Goal: Find contact information: Find contact information

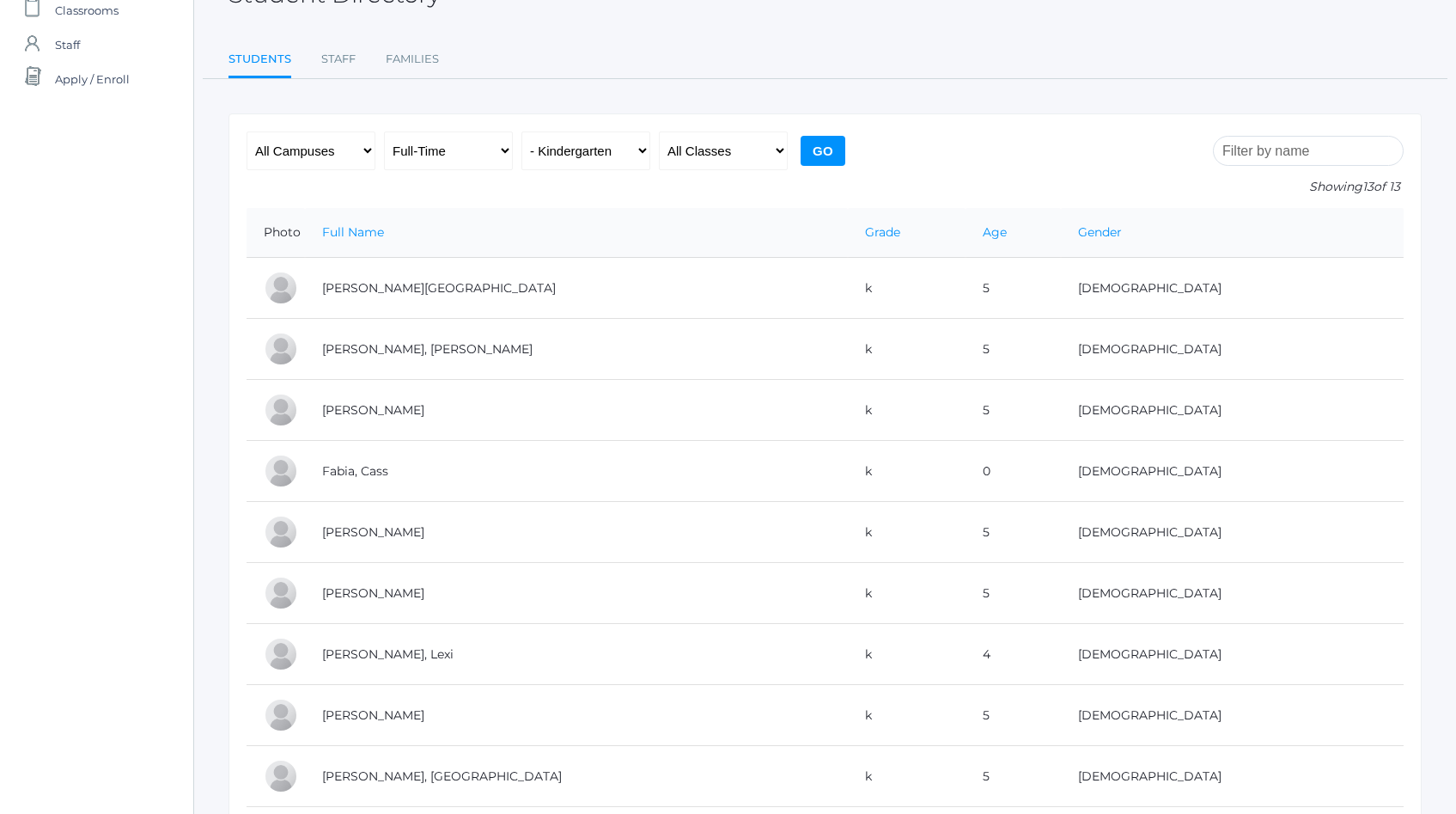
scroll to position [114, 0]
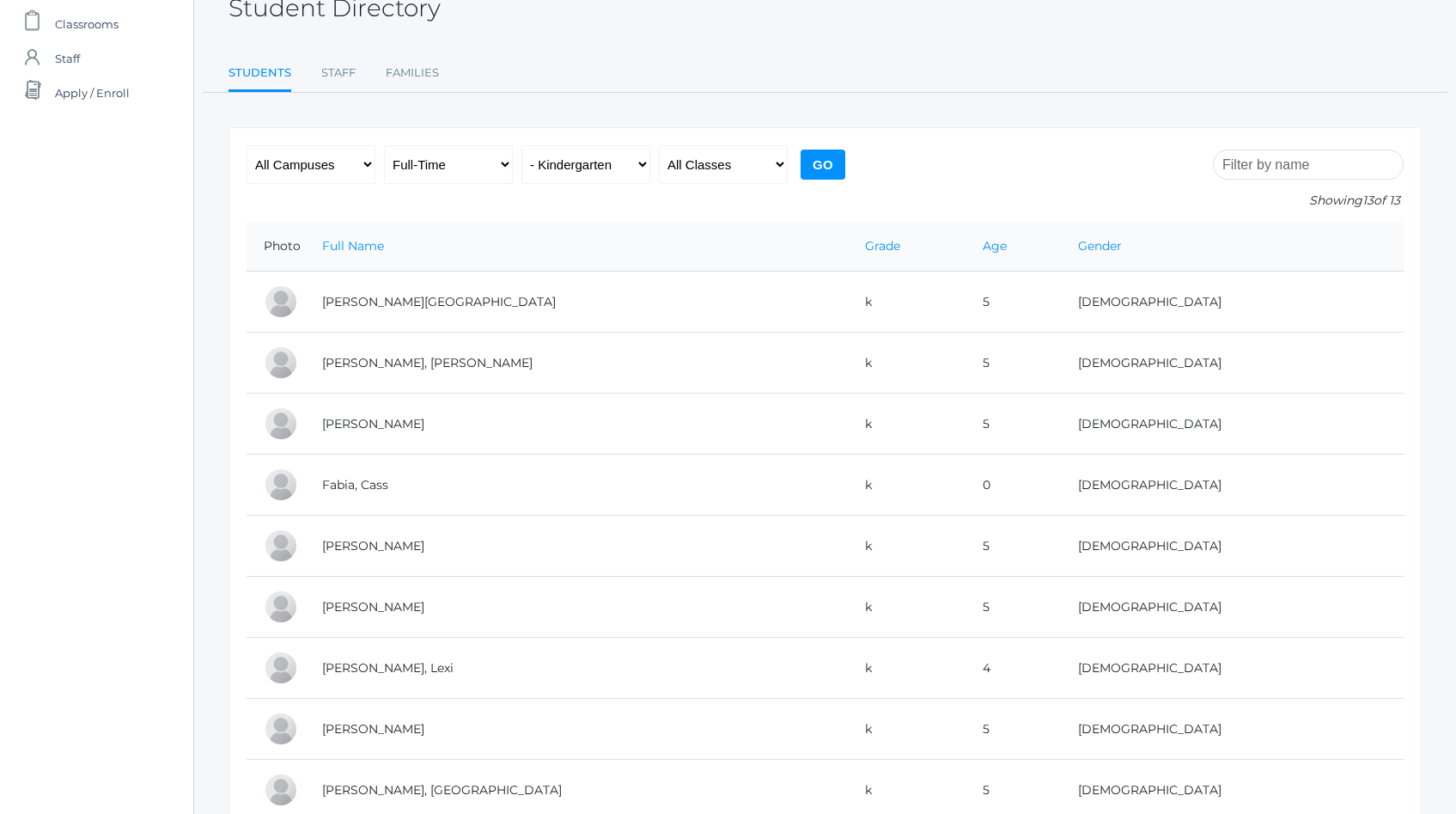
click at [504, 166] on select "All Programs Full-Time Collaborative 4-Day Affiliate" at bounding box center [448, 165] width 129 height 38
select select "any"
click at [384, 145] on select "All Programs Full-Time Collaborative 4-Day Affiliate" at bounding box center [448, 165] width 129 height 38
click at [775, 168] on select "All Classes Grammar - *KIND - Kindergarten AM - *KIND - Kindergarten PM - *KNDC…" at bounding box center [723, 165] width 129 height 38
click at [352, 165] on select "All Campuses Upper Campus Lower Campus" at bounding box center [311, 165] width 129 height 38
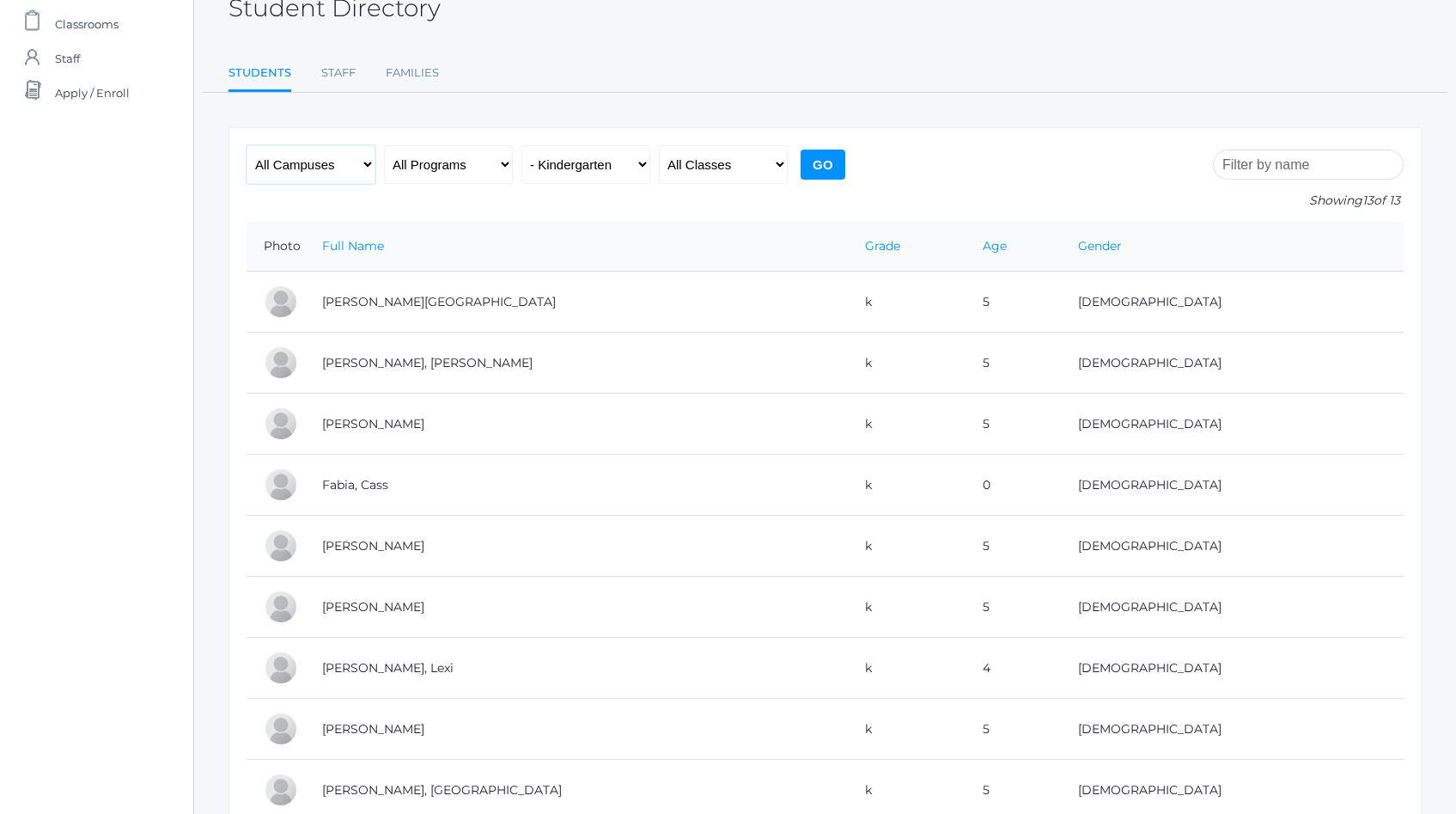
select select "lower"
click at [246, 145] on select "All Campuses Upper Campus Lower Campus" at bounding box center [311, 165] width 129 height 38
click at [631, 165] on select "All Grades Grammar - Kindergarten - 1st Grade - 2nd Grade - 3rd Grade - 4th Gra…" at bounding box center [586, 165] width 129 height 38
click at [817, 165] on input "Go" at bounding box center [823, 164] width 44 height 30
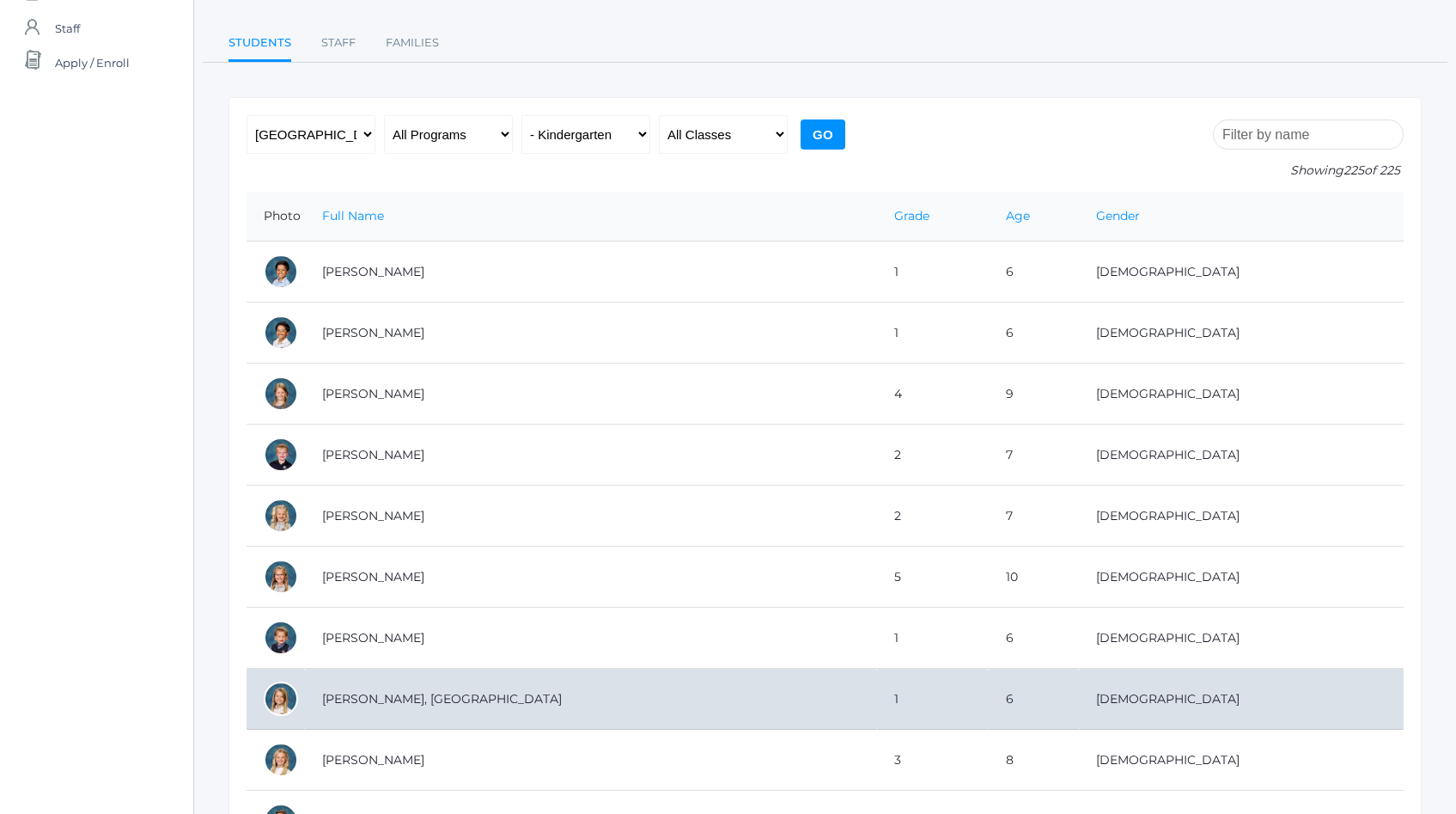
scroll to position [138, 0]
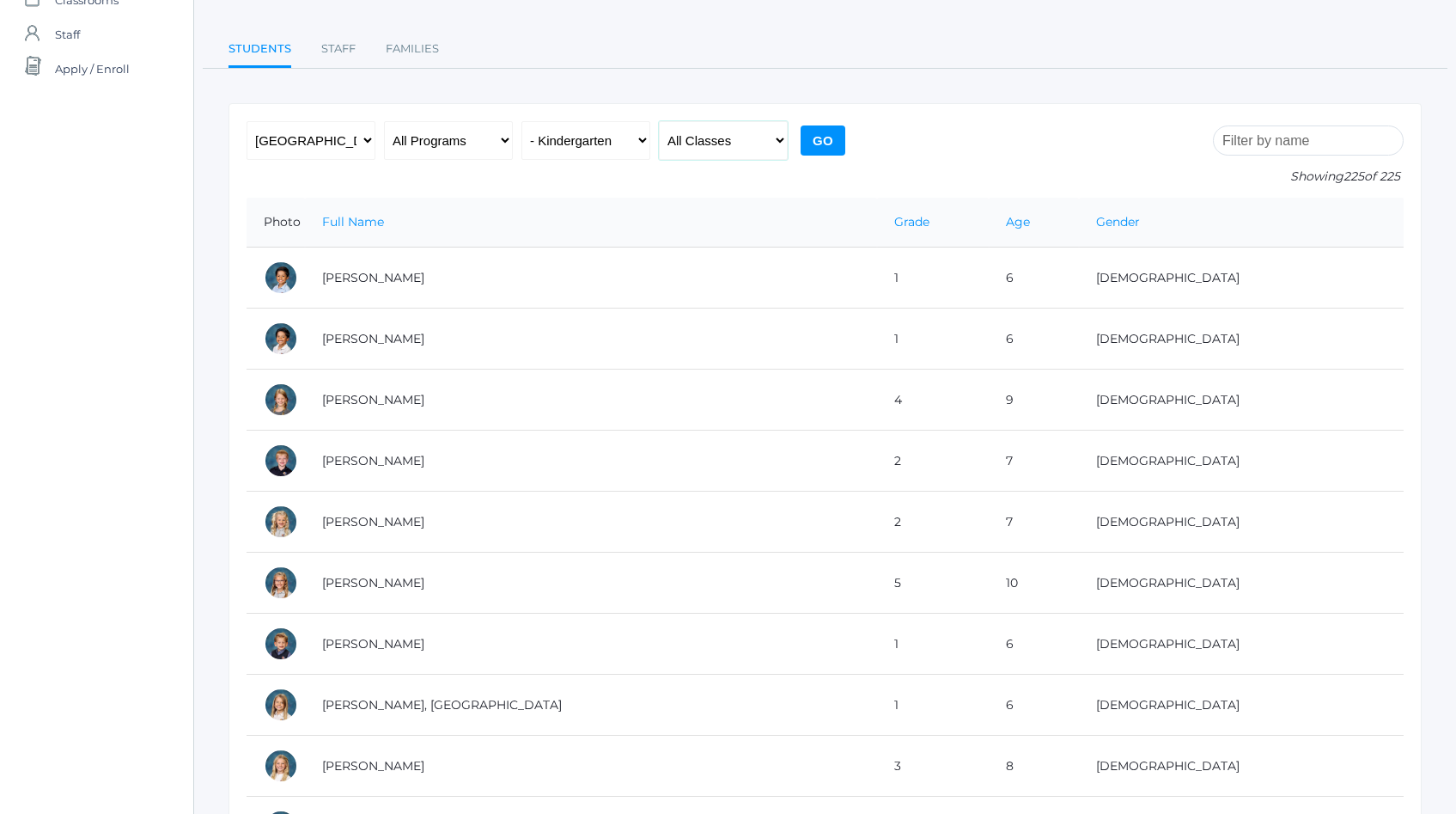
click at [782, 144] on select "All Classes Grammar - *KIND - Kindergarten AM - *KIND - Kindergarten PM - *KNDC…" at bounding box center [723, 140] width 129 height 38
select select "1957"
click at [659, 121] on select "All Classes Grammar - *KIND - Kindergarten AM - *KIND - Kindergarten PM - *KNDC…" at bounding box center [723, 140] width 129 height 38
click at [820, 142] on input "Go" at bounding box center [823, 140] width 44 height 30
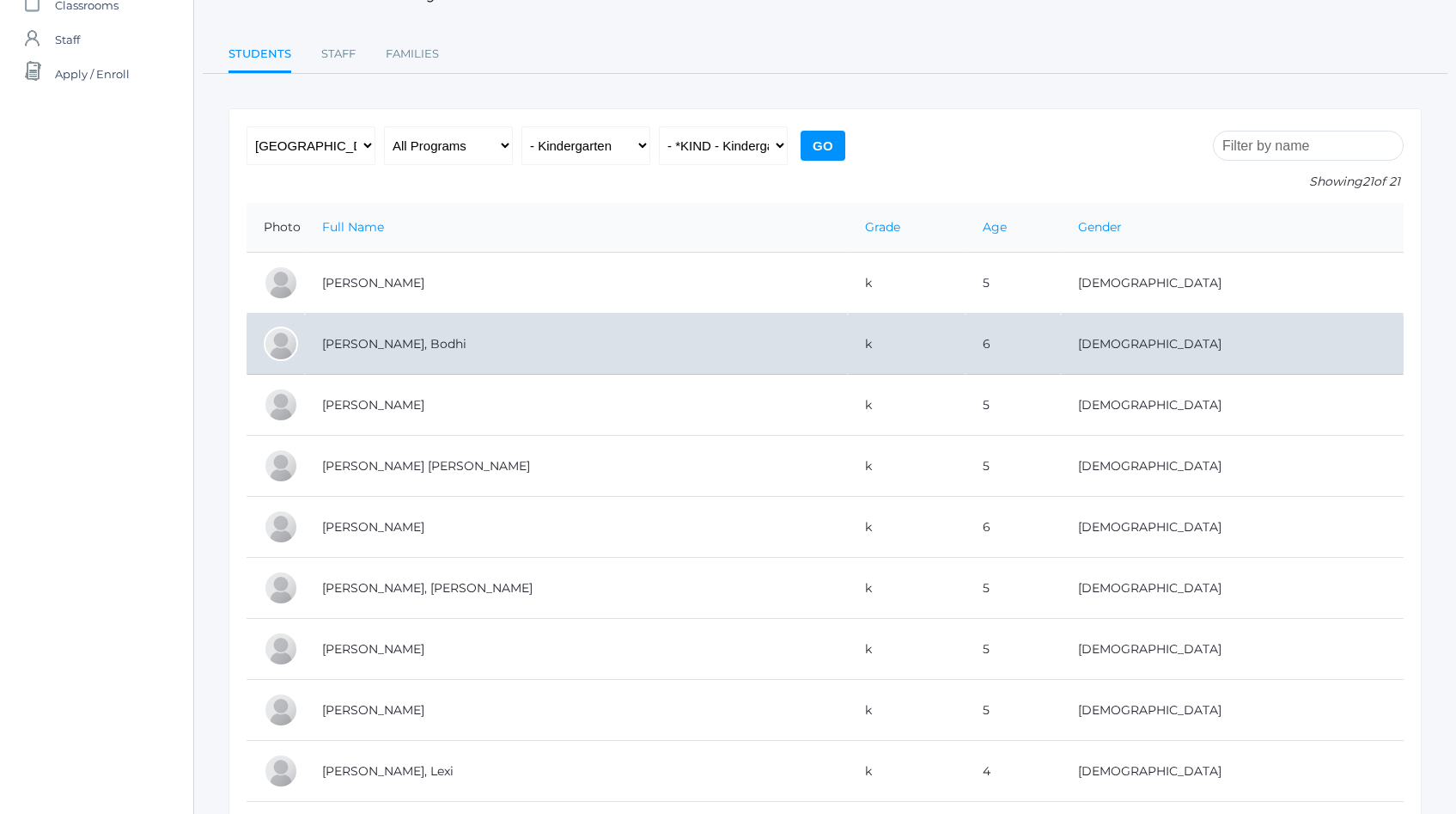
scroll to position [137, 0]
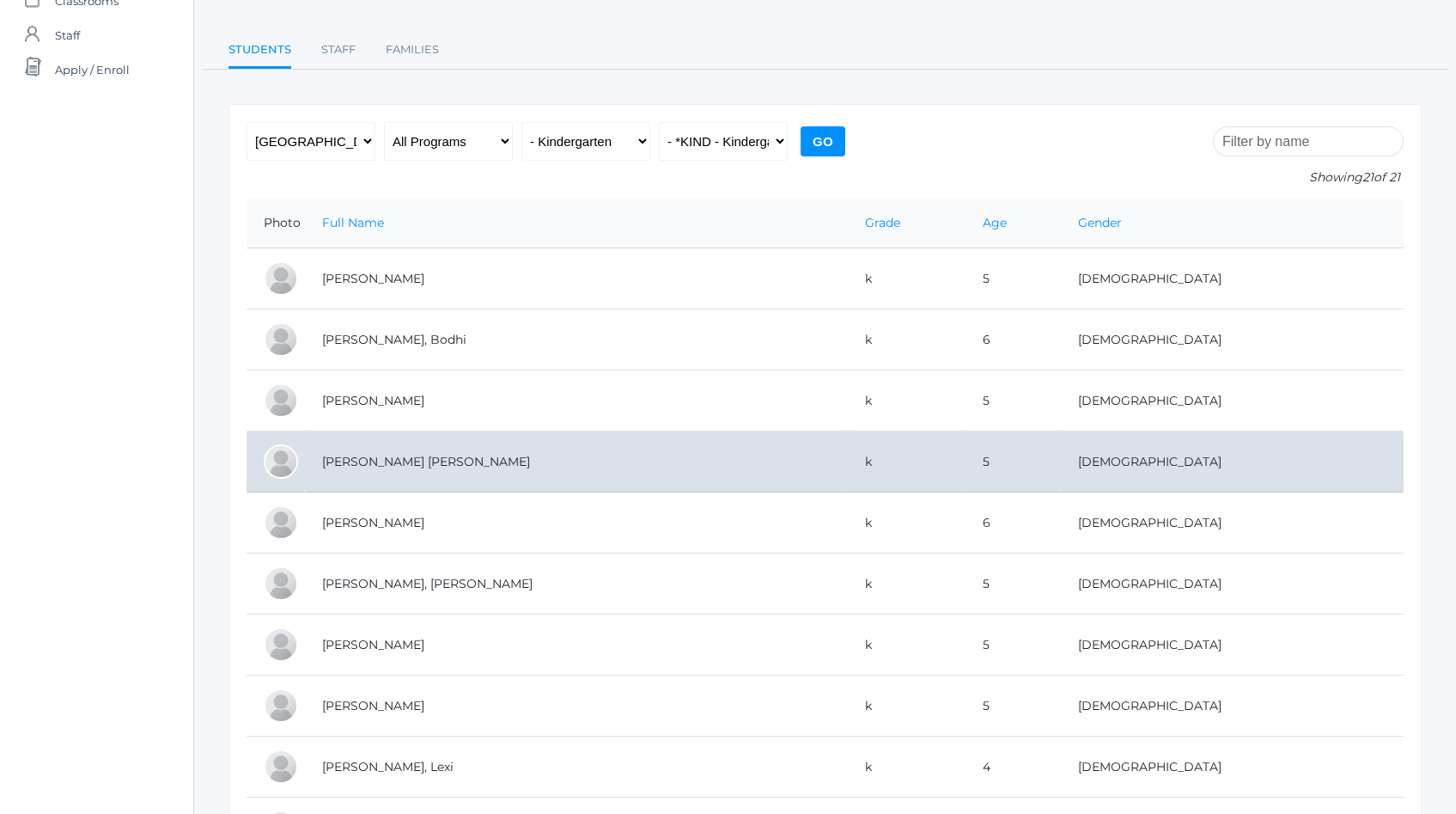
click at [531, 472] on td "Gregg, Annie Grace" at bounding box center [576, 462] width 543 height 61
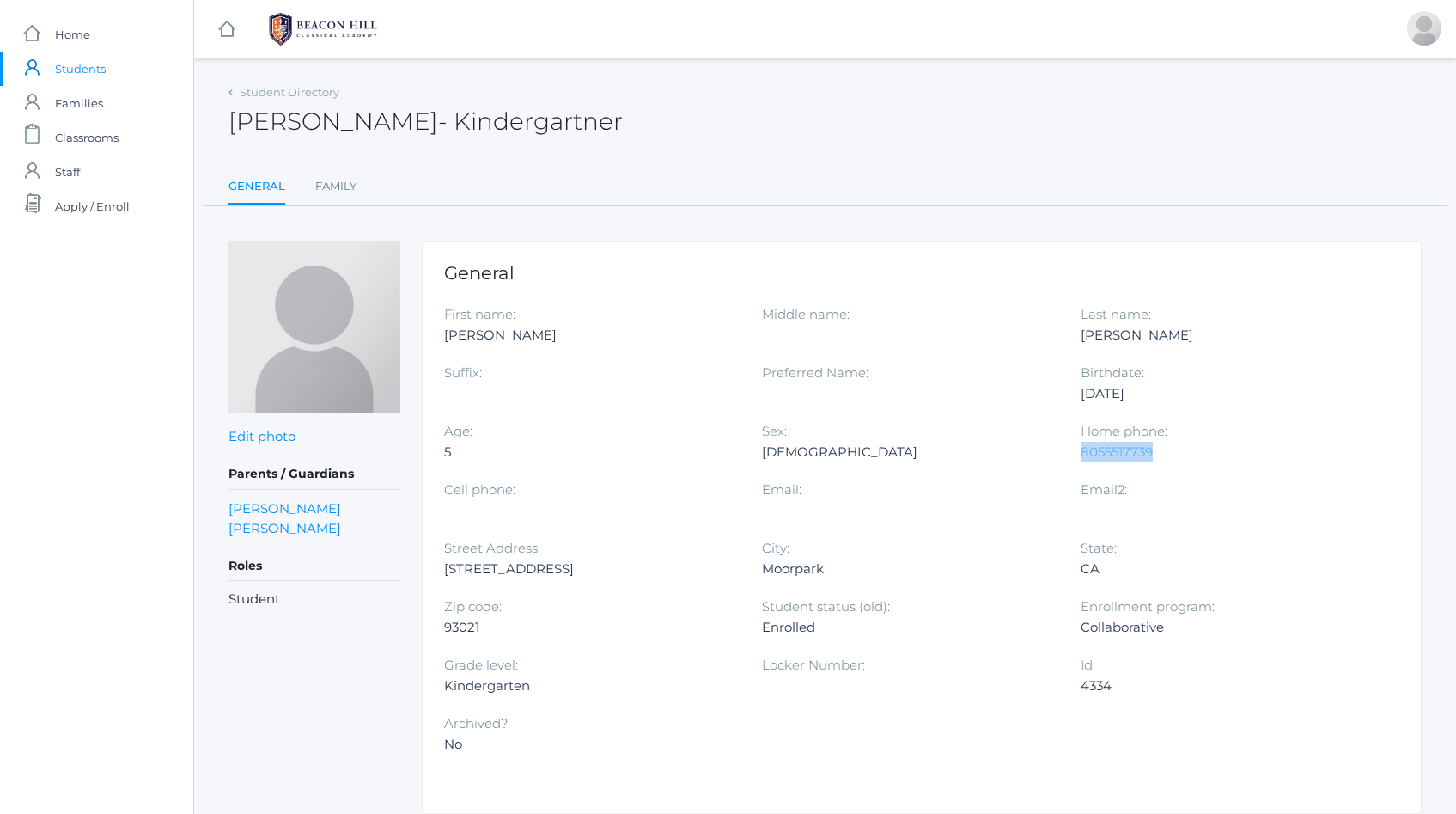
drag, startPoint x: 1180, startPoint y: 452, endPoint x: 1082, endPoint y: 456, distance: 98.1
click at [1082, 456] on div "8055517739" at bounding box center [1227, 451] width 292 height 20
copy link "8055517739"
drag, startPoint x: 454, startPoint y: 123, endPoint x: 233, endPoint y: 129, distance: 221.1
click at [232, 129] on h2 "Annie Grace Gregg - Kindergartner" at bounding box center [426, 122] width 394 height 27
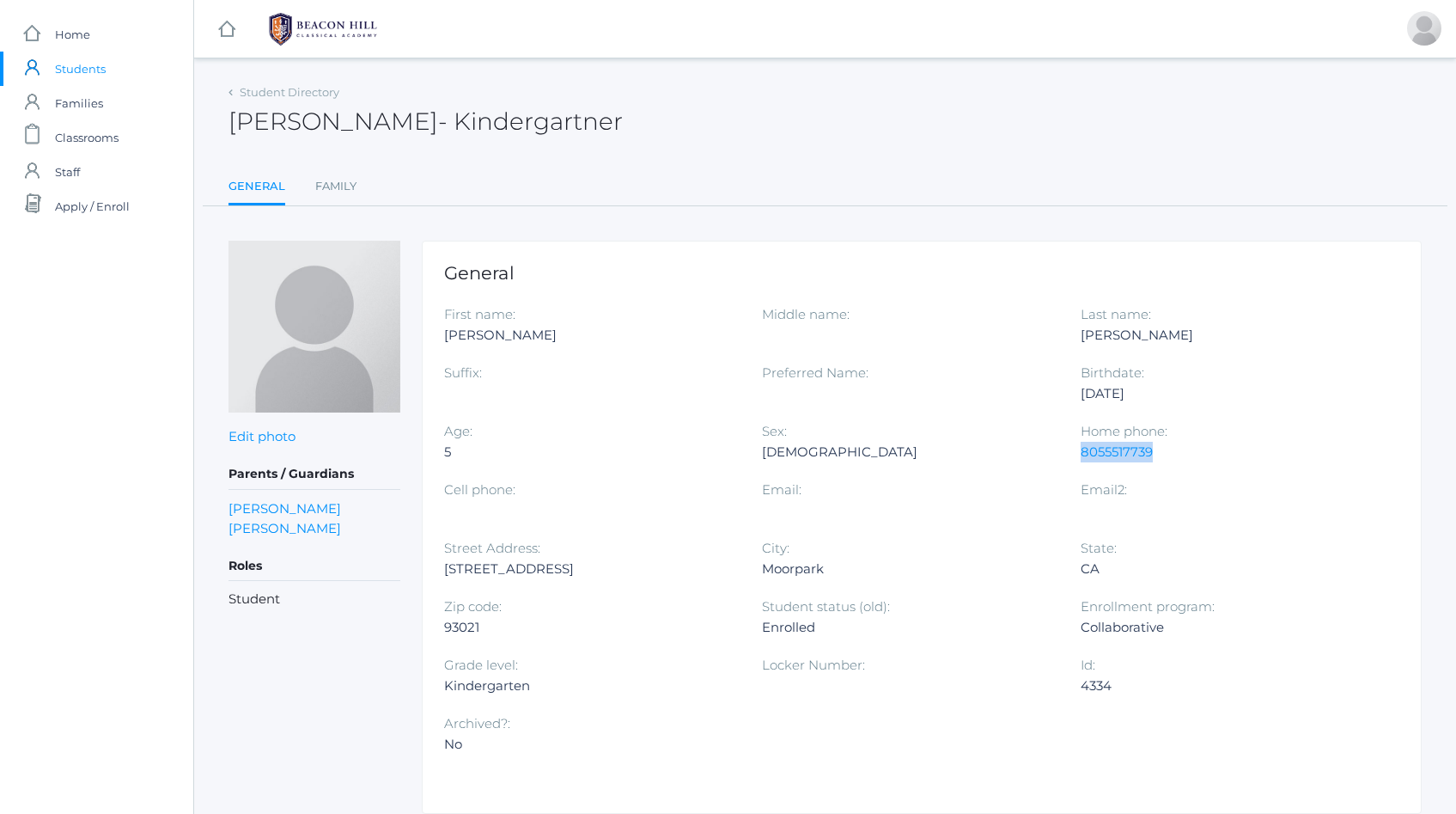
copy h2 "Annie Grace Gregg"
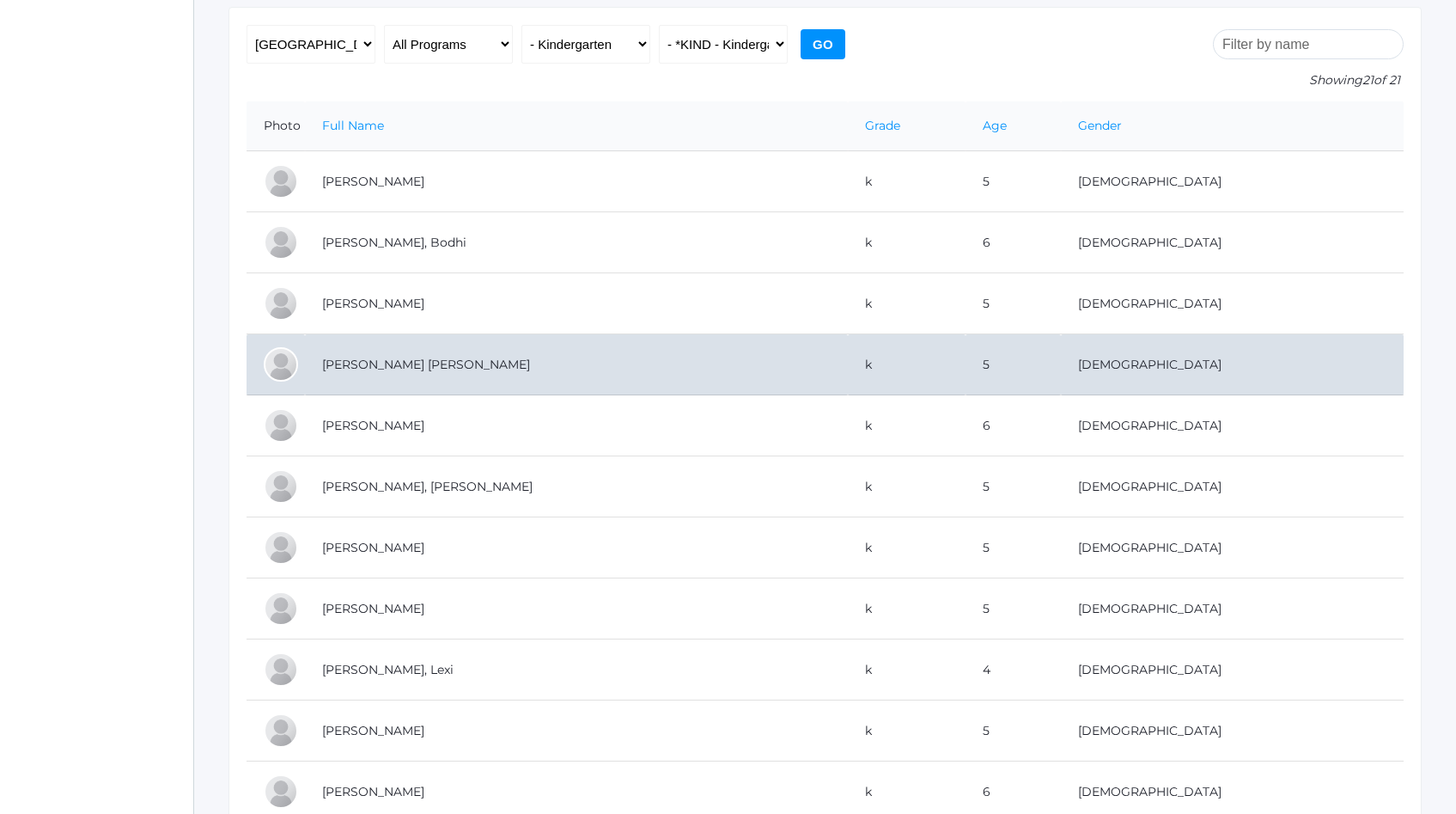
scroll to position [252, 0]
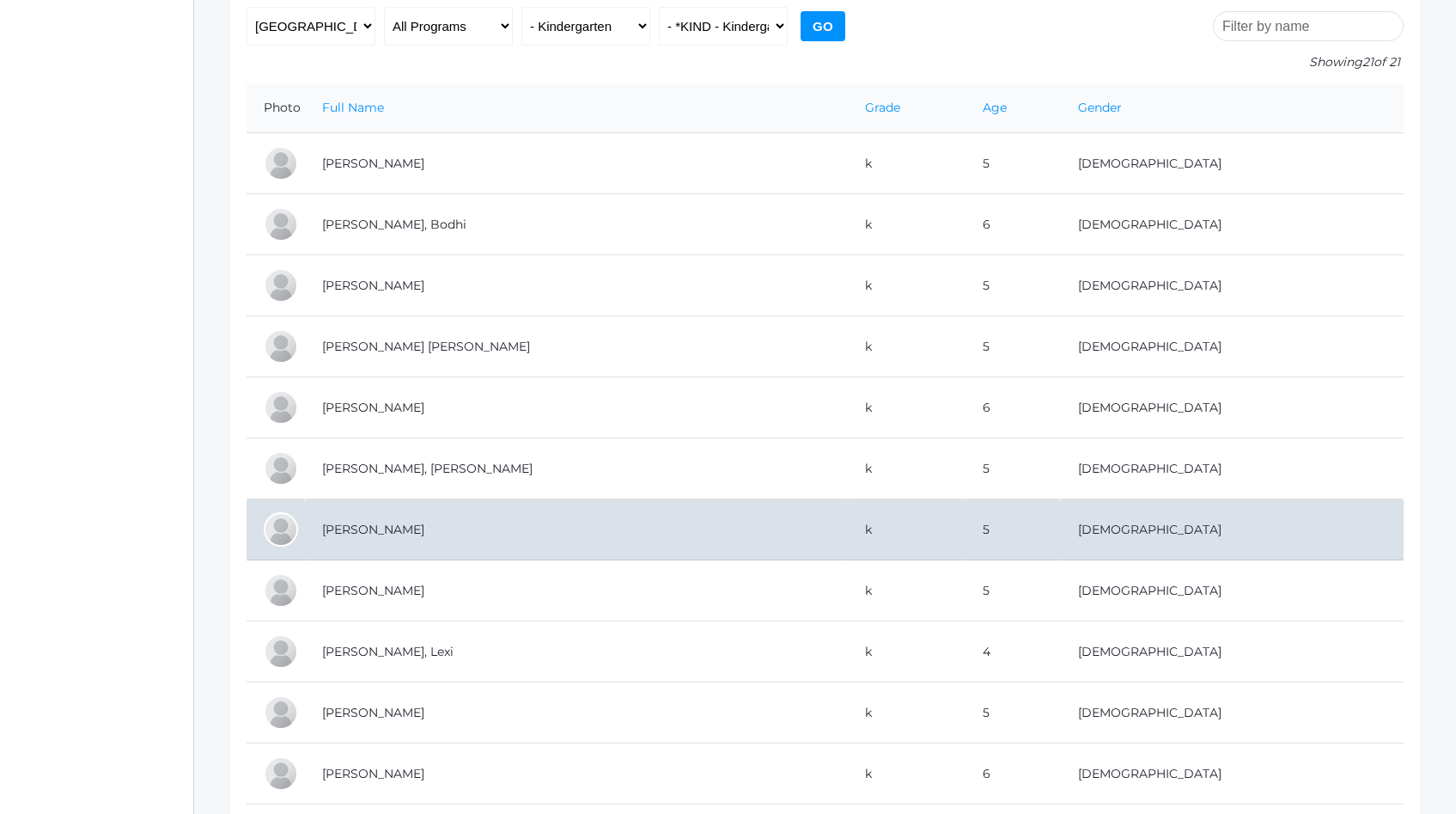
click at [714, 536] on td "[PERSON_NAME]" at bounding box center [576, 529] width 543 height 61
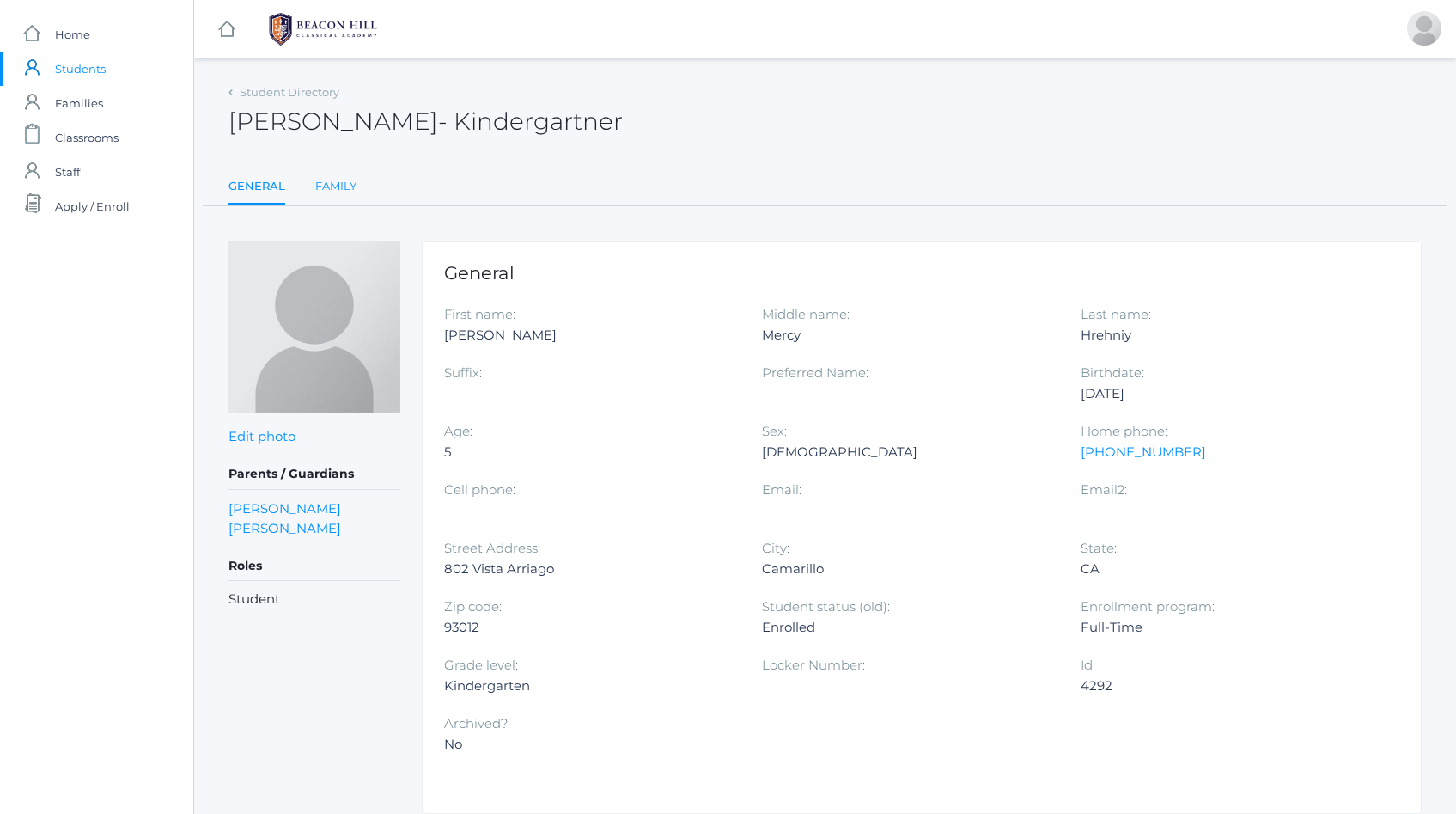
click at [335, 187] on link "Family" at bounding box center [336, 187] width 41 height 35
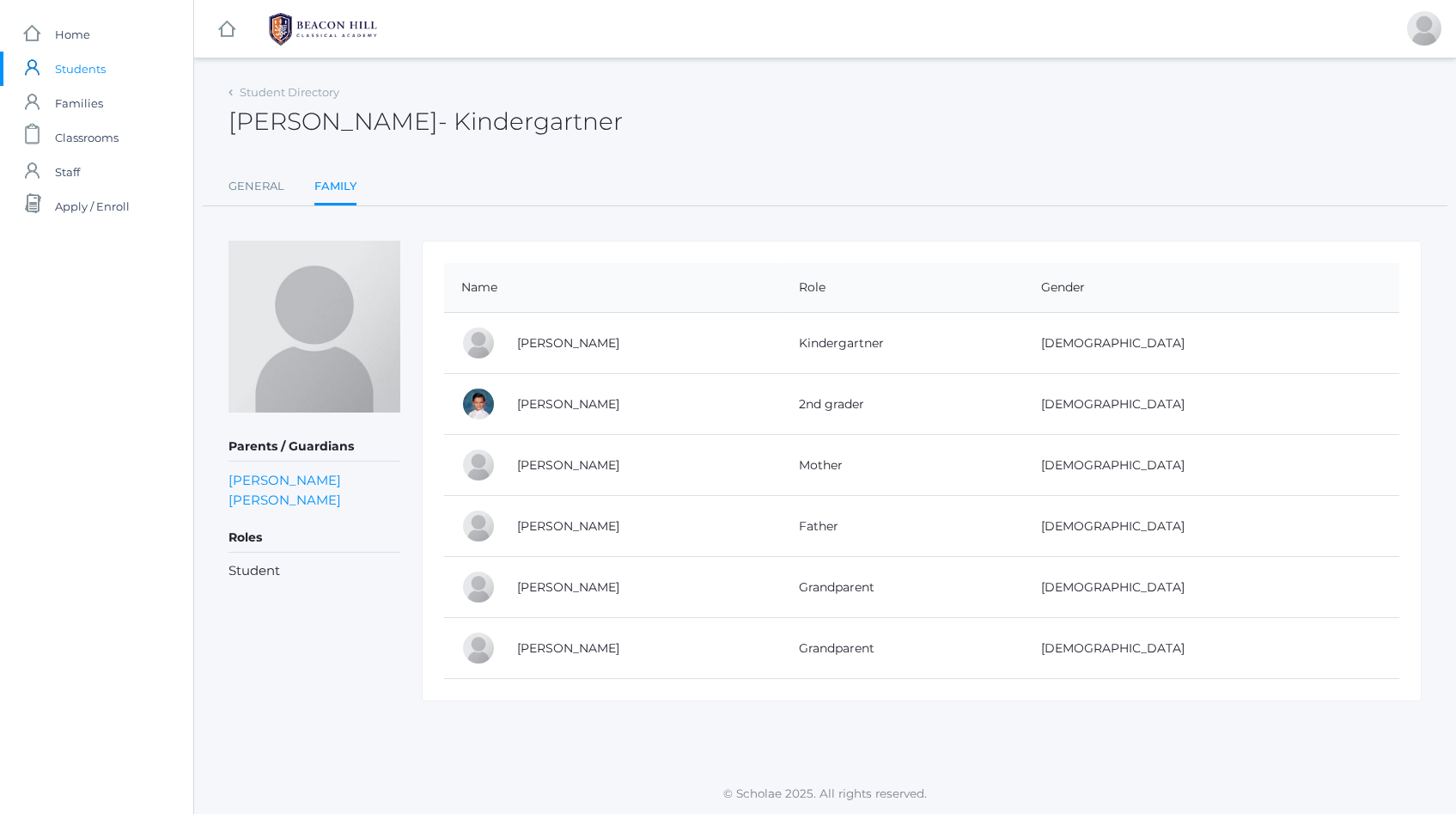
drag, startPoint x: 628, startPoint y: 405, endPoint x: 515, endPoint y: 407, distance: 113.0
click at [515, 407] on td "Jesiah Hrehniy" at bounding box center [640, 404] width 282 height 61
copy link "Jesiah Hrehniy"
click at [264, 100] on div "Student Directory" at bounding box center [284, 93] width 111 height 17
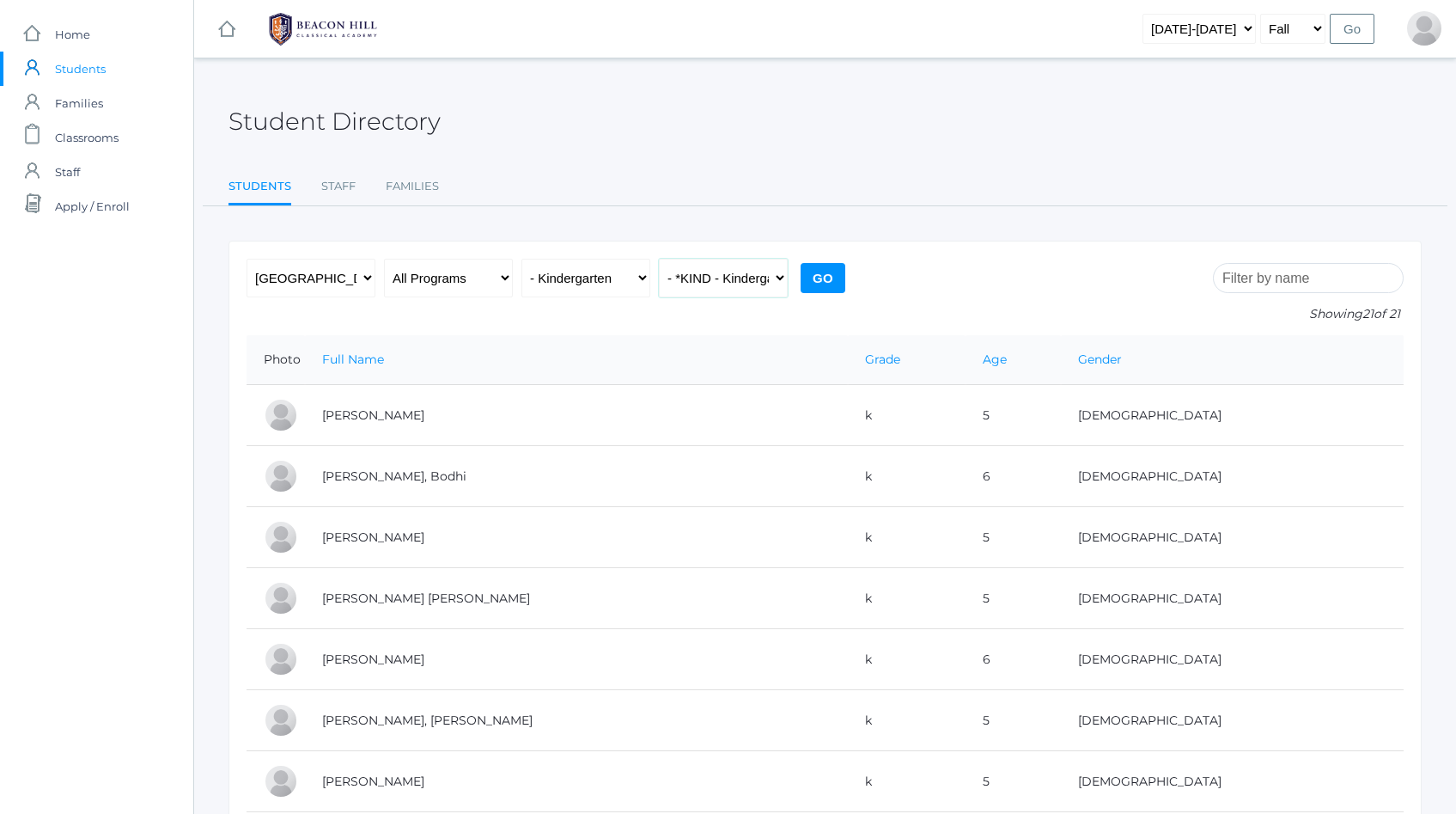
click at [767, 279] on select "All Classes Grammar - *KIND - Kindergarten AM - *KIND - Kindergarten PM - *KNDC…" at bounding box center [723, 278] width 129 height 38
select select "2131"
click at [659, 259] on select "All Classes Grammar - *KIND - Kindergarten AM - *KIND - Kindergarten PM - *KNDC…" at bounding box center [723, 278] width 129 height 38
click at [818, 274] on input "Go" at bounding box center [823, 277] width 44 height 30
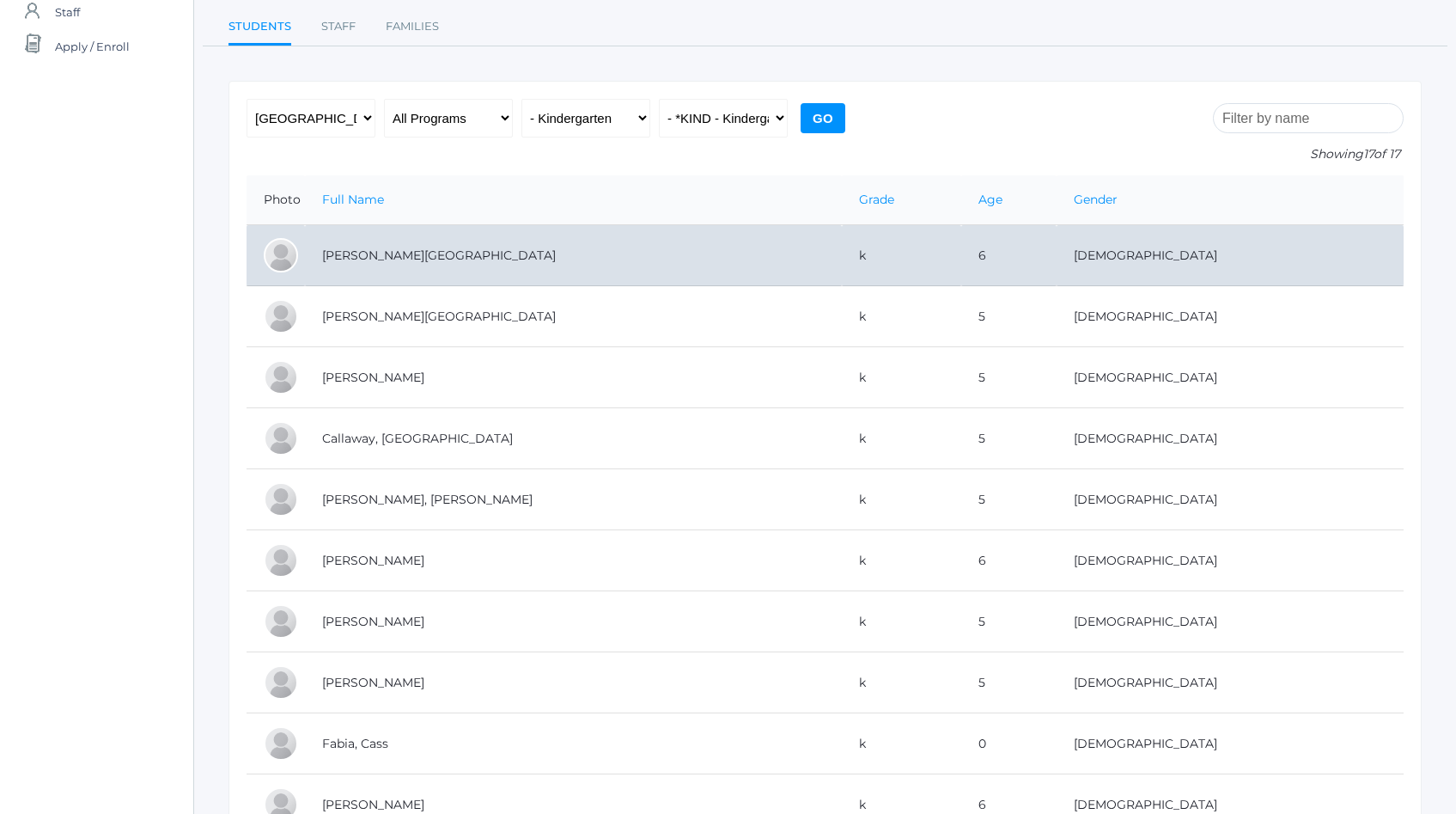
scroll to position [167, 0]
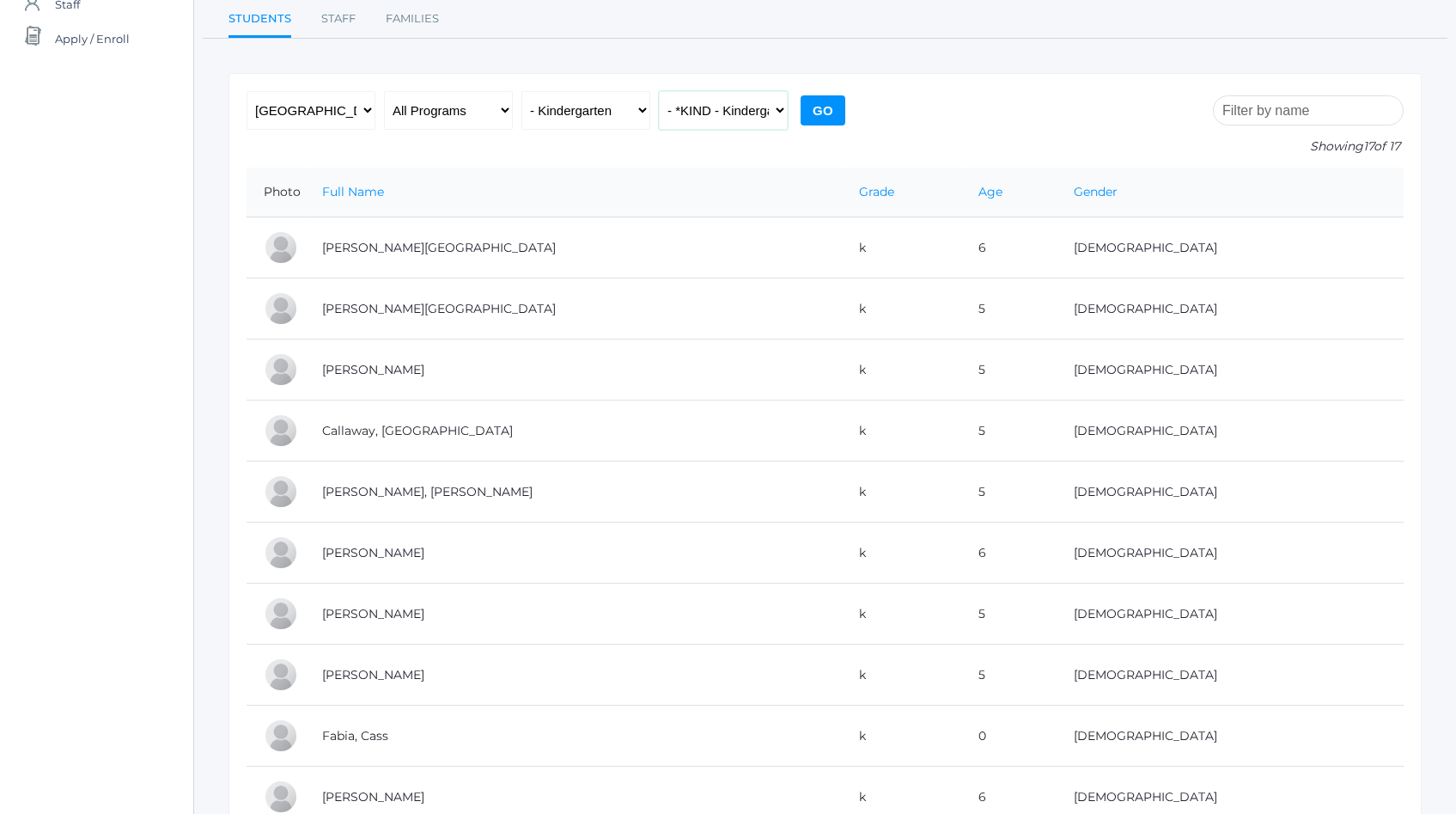
click at [769, 113] on select "All Classes Grammar - *KIND - Kindergarten AM - *KIND - Kindergarten PM - *KNDC…" at bounding box center [723, 111] width 129 height 38
select select "1957"
click at [659, 91] on select "All Classes Grammar - *KIND - Kindergarten AM - *KIND - Kindergarten PM - *KNDC…" at bounding box center [723, 111] width 129 height 38
click at [810, 120] on input "Go" at bounding box center [823, 110] width 44 height 30
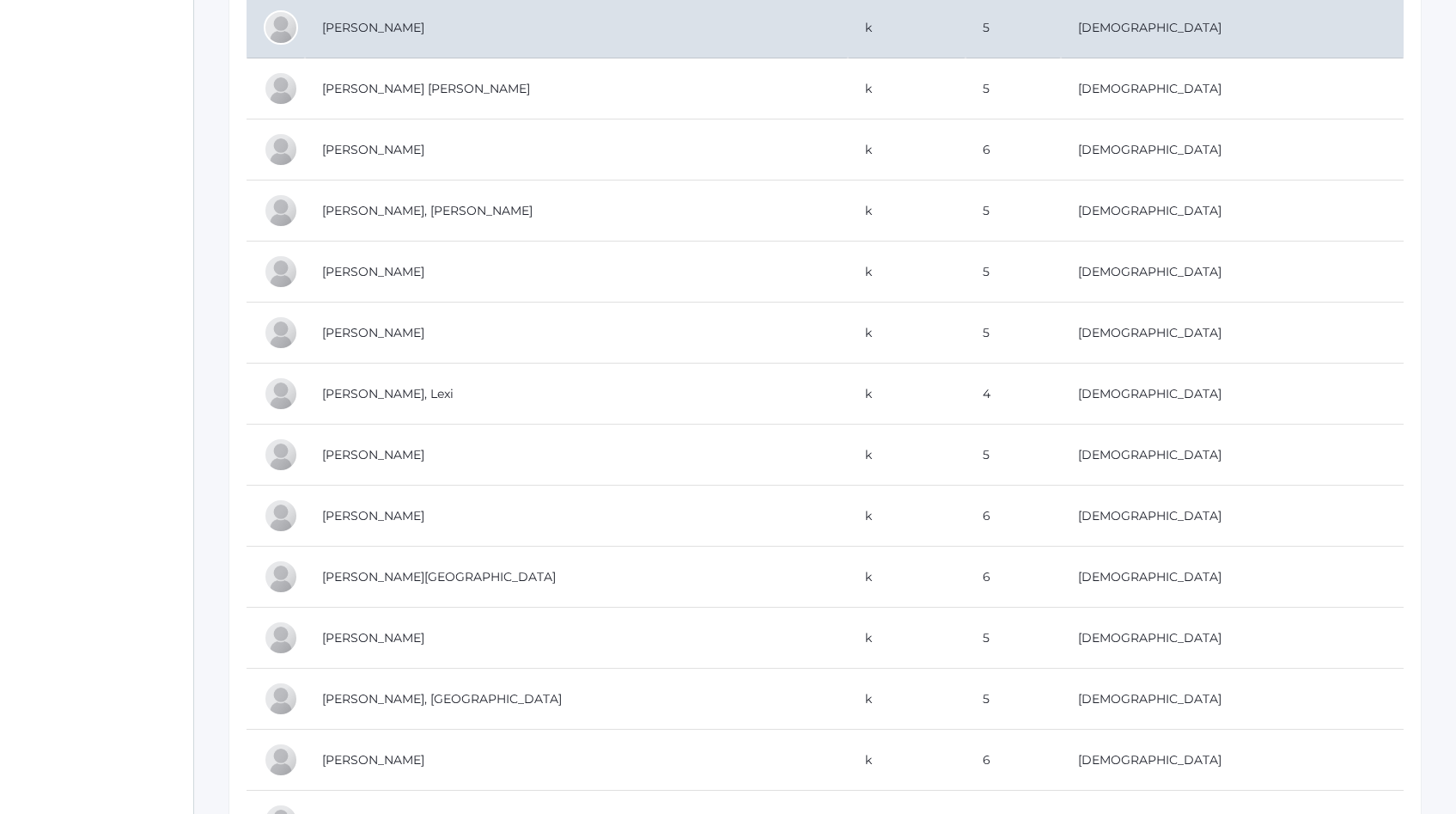
scroll to position [514, 0]
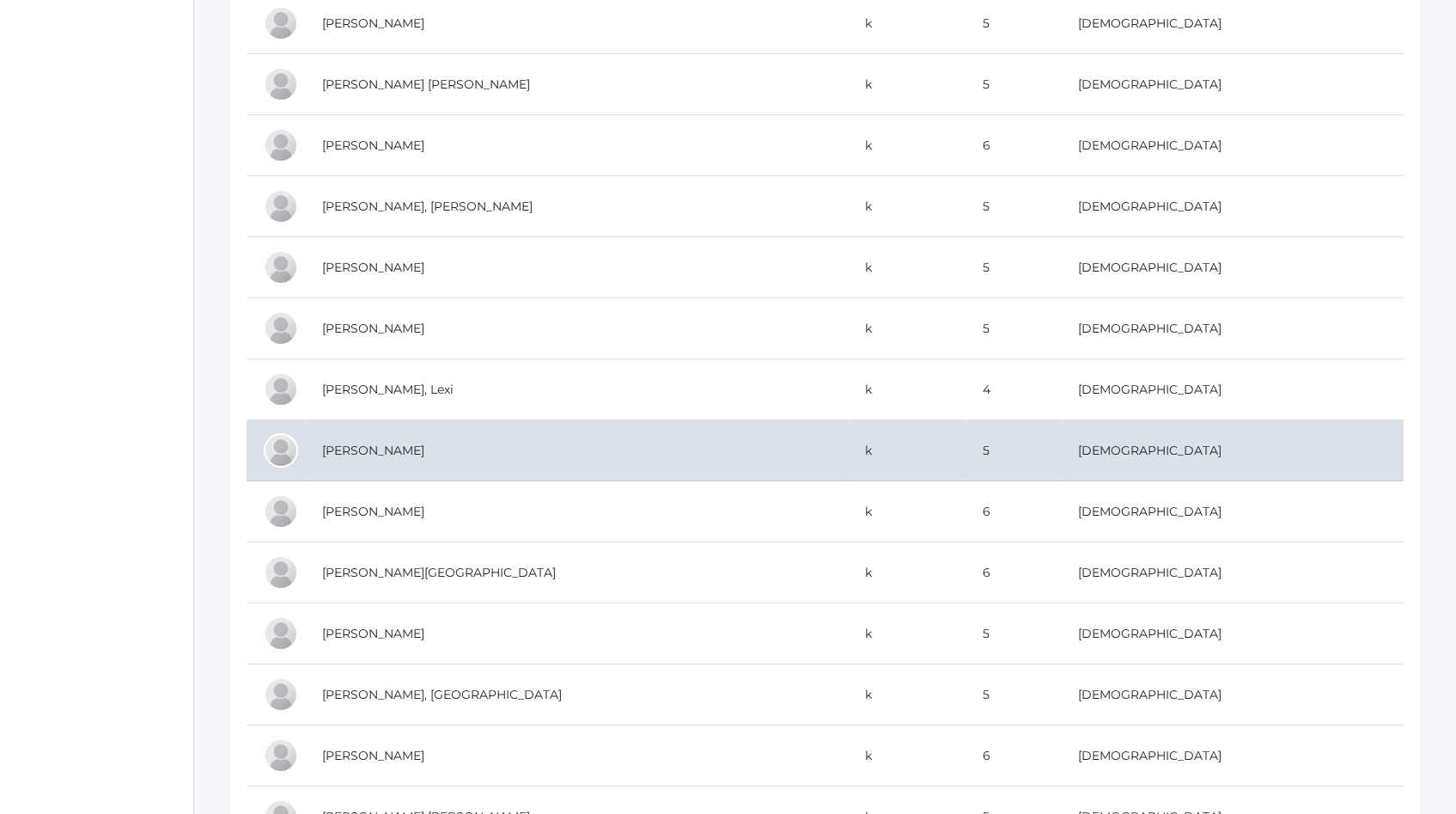
click at [488, 454] on td "Leidenfrost, Frances" at bounding box center [576, 450] width 543 height 61
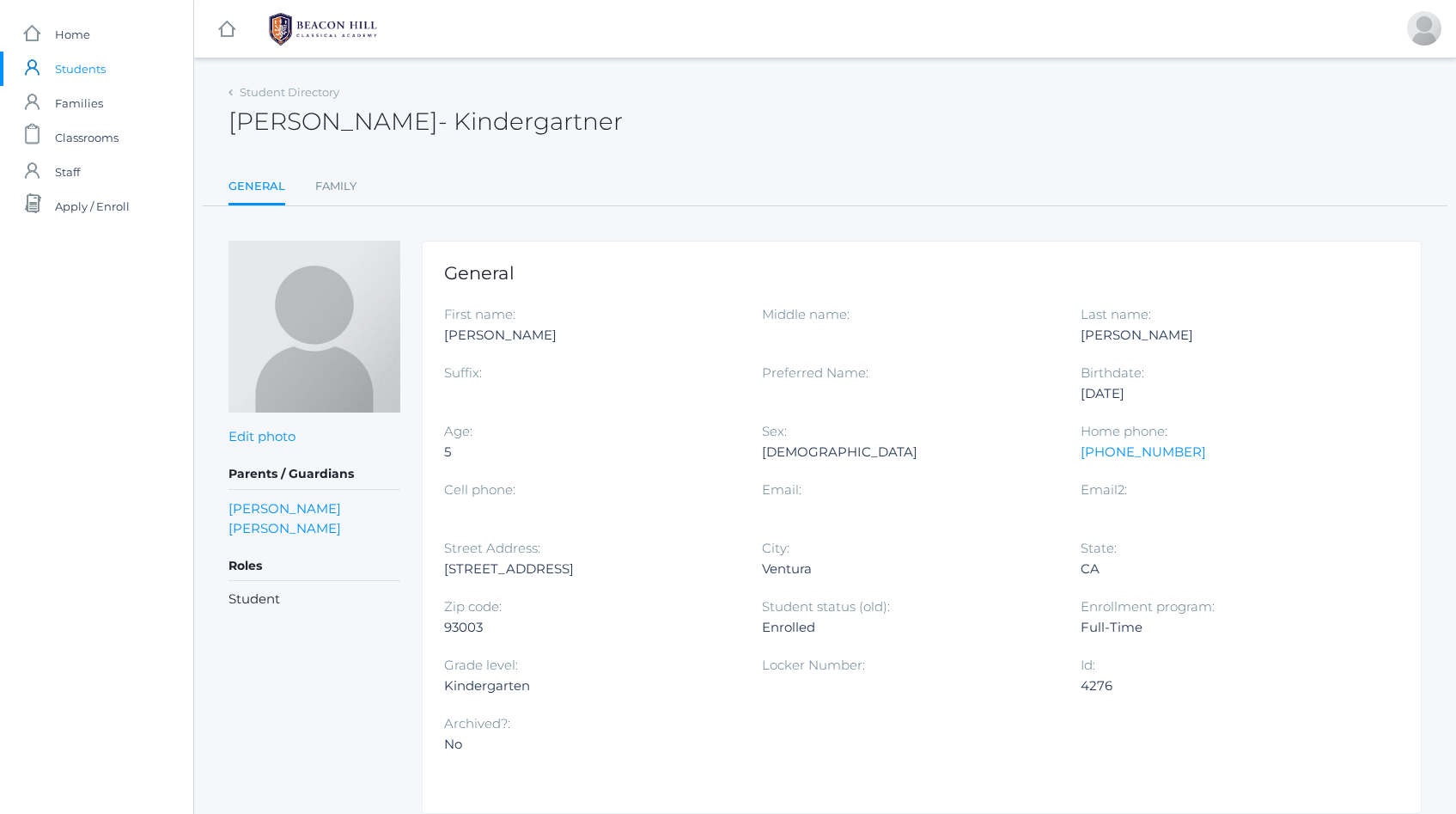
drag, startPoint x: 459, startPoint y: 121, endPoint x: 224, endPoint y: 134, distance: 235.4
click at [224, 134] on div "Student Directory [PERSON_NAME] [PERSON_NAME] General Family General Family Edi…" at bounding box center [825, 446] width 1262 height 734
copy h2 "Frances Leidenfrost"
drag, startPoint x: 1186, startPoint y: 451, endPoint x: 1221, endPoint y: 456, distance: 35.4
click at [1221, 456] on div "805-206-5608" at bounding box center [1227, 451] width 292 height 20
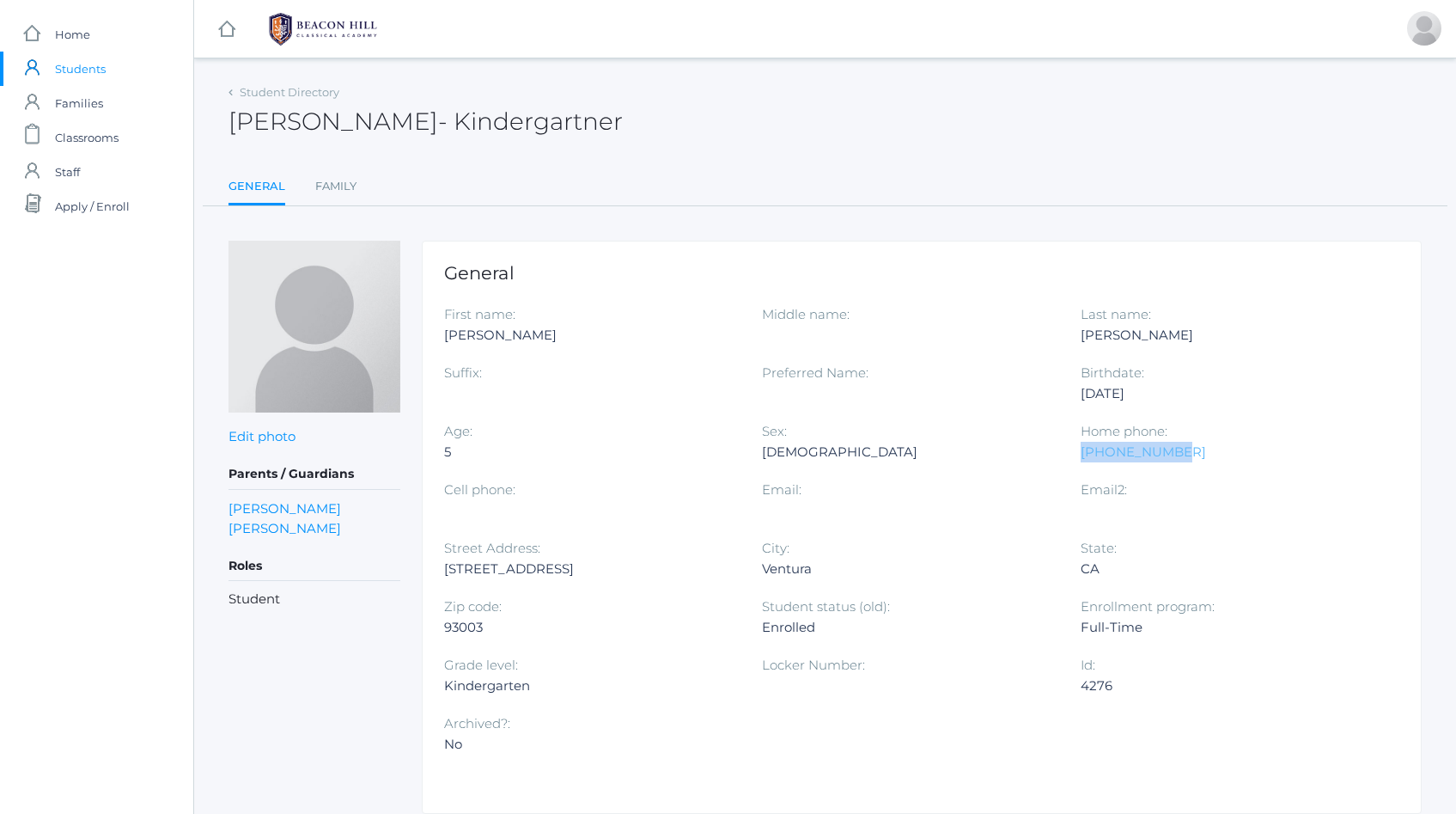
drag, startPoint x: 1186, startPoint y: 452, endPoint x: 1083, endPoint y: 452, distance: 103.0
click at [1083, 452] on div "805-206-5608" at bounding box center [1227, 451] width 292 height 20
copy link "805-206-5608"
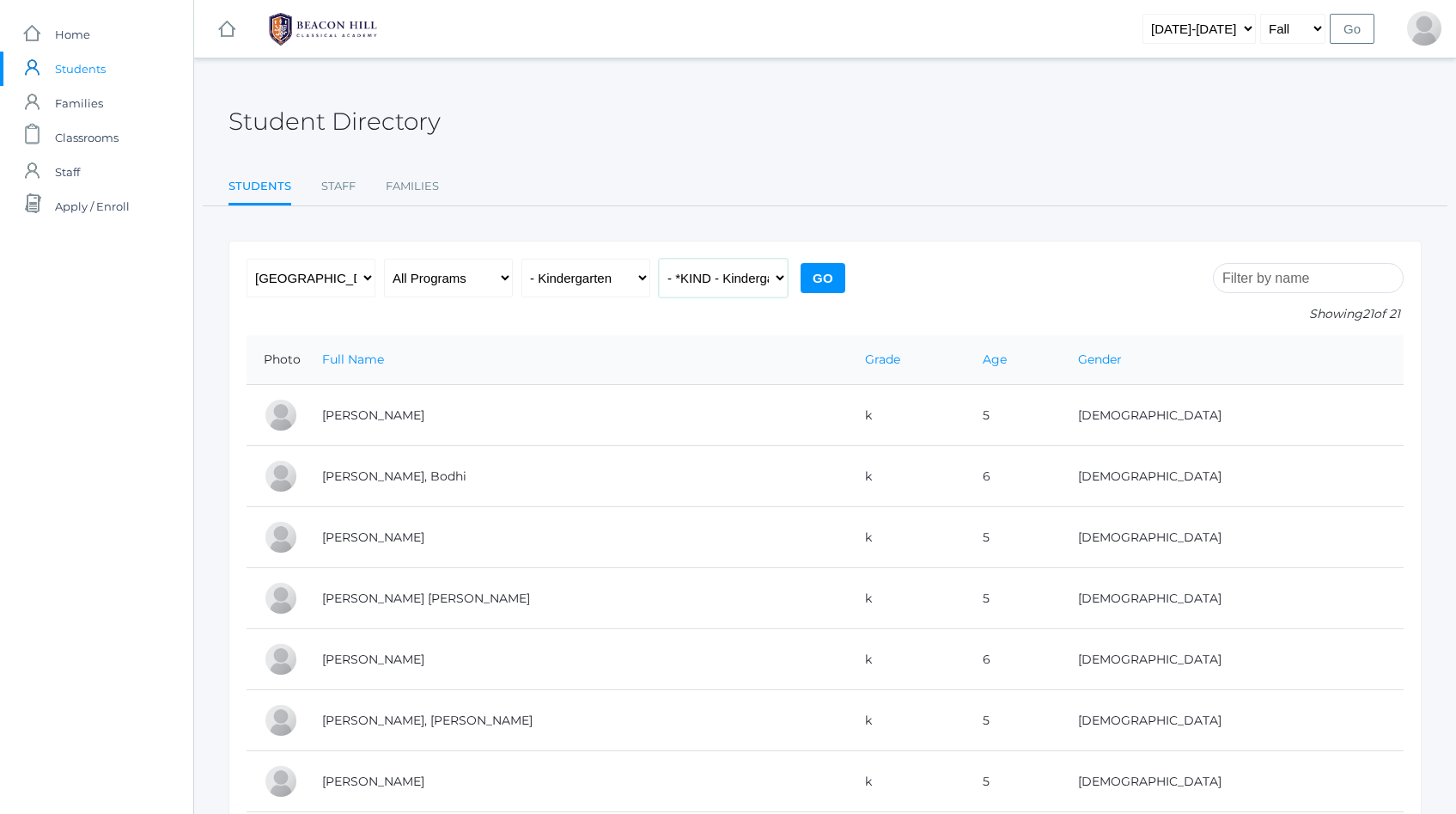
click at [745, 278] on select "All Classes Grammar - *KIND - Kindergarten AM - *KIND - Kindergarten PM - *KNDC…" at bounding box center [723, 278] width 129 height 38
select select "2131"
click at [659, 259] on select "All Classes Grammar - *KIND - Kindergarten AM - *KIND - Kindergarten PM - *KNDC…" at bounding box center [723, 278] width 129 height 38
click at [820, 278] on input "Go" at bounding box center [823, 277] width 44 height 30
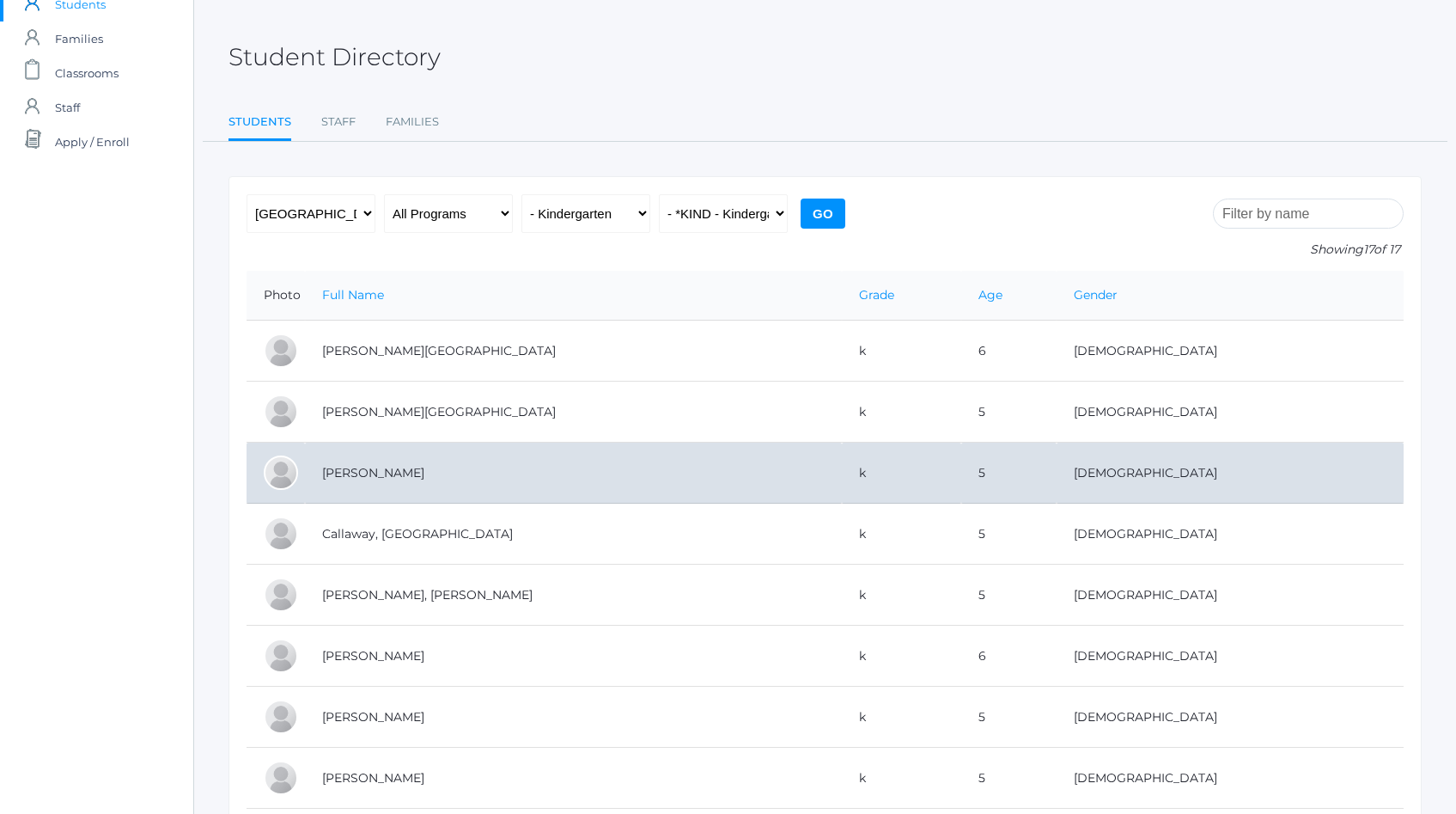
scroll to position [66, 0]
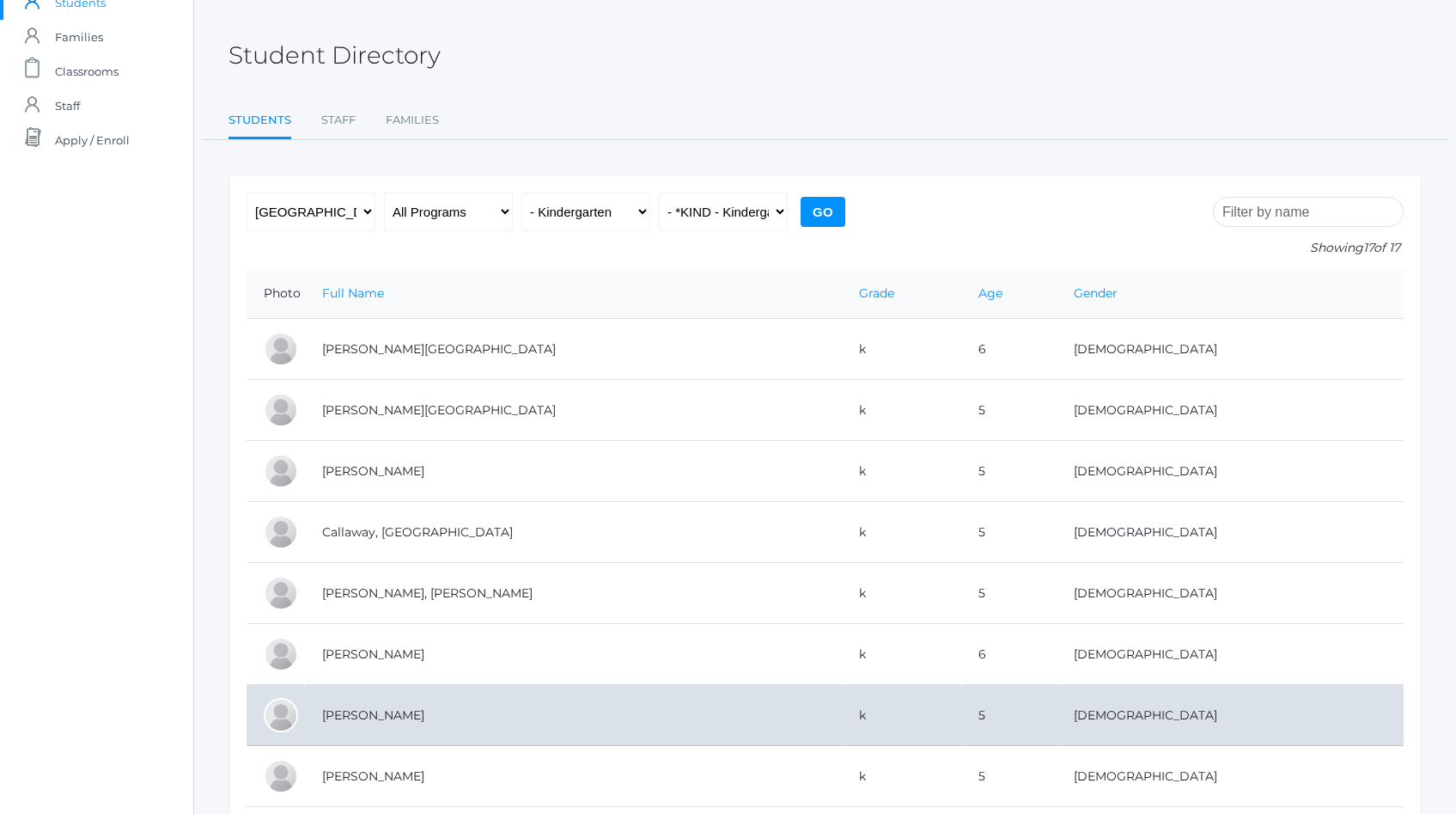
click at [569, 716] on td "[PERSON_NAME]" at bounding box center [573, 715] width 537 height 61
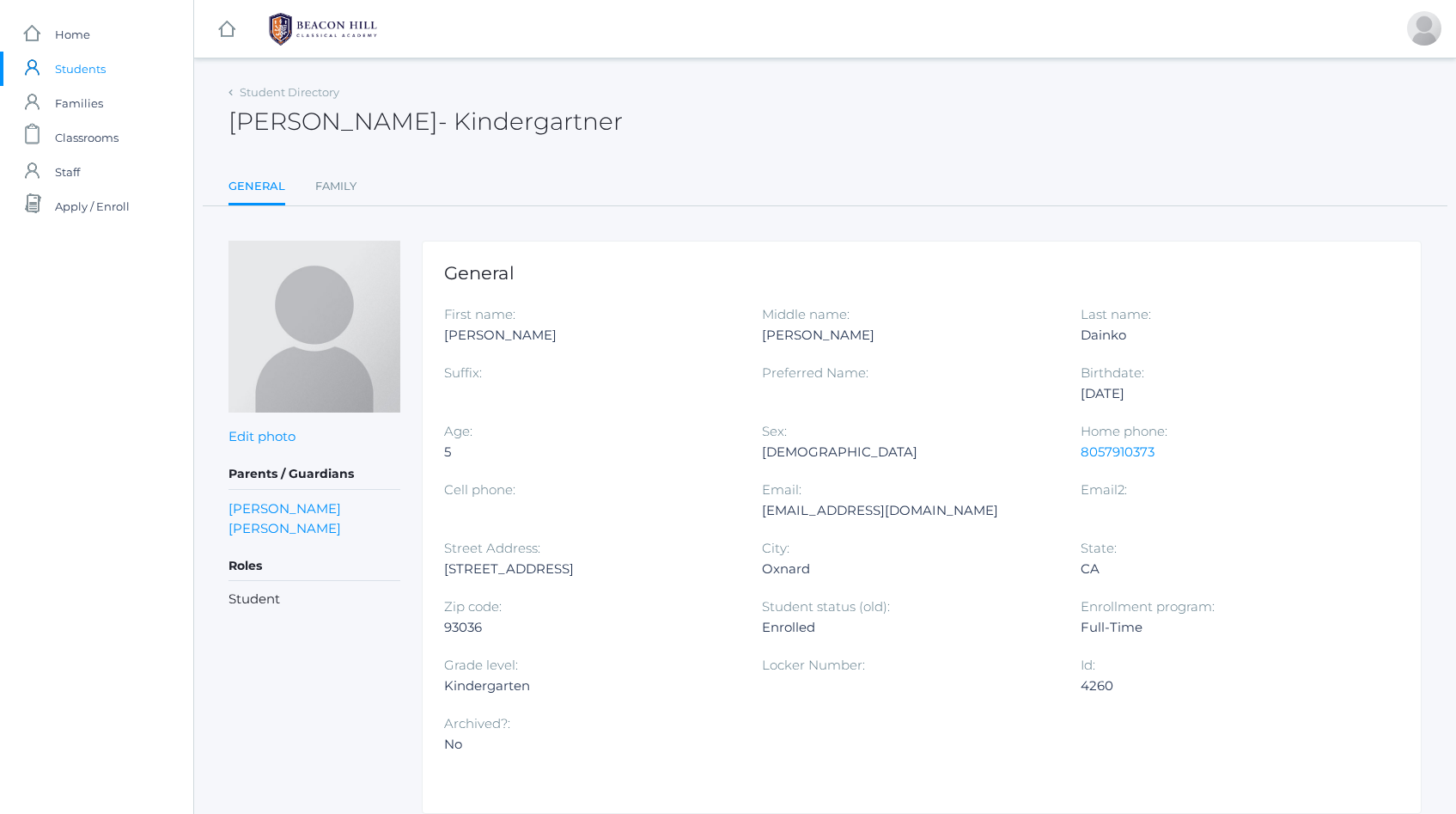
drag, startPoint x: 383, startPoint y: 123, endPoint x: 207, endPoint y: 127, distance: 176.0
click at [207, 127] on div "Student Directory [PERSON_NAME] [PERSON_NAME] General Family General Family Edi…" at bounding box center [825, 446] width 1262 height 734
copy h2 "[PERSON_NAME]"
drag, startPoint x: 1164, startPoint y: 452, endPoint x: 1082, endPoint y: 454, distance: 82.0
click at [1082, 454] on div "8057910373" at bounding box center [1227, 451] width 292 height 20
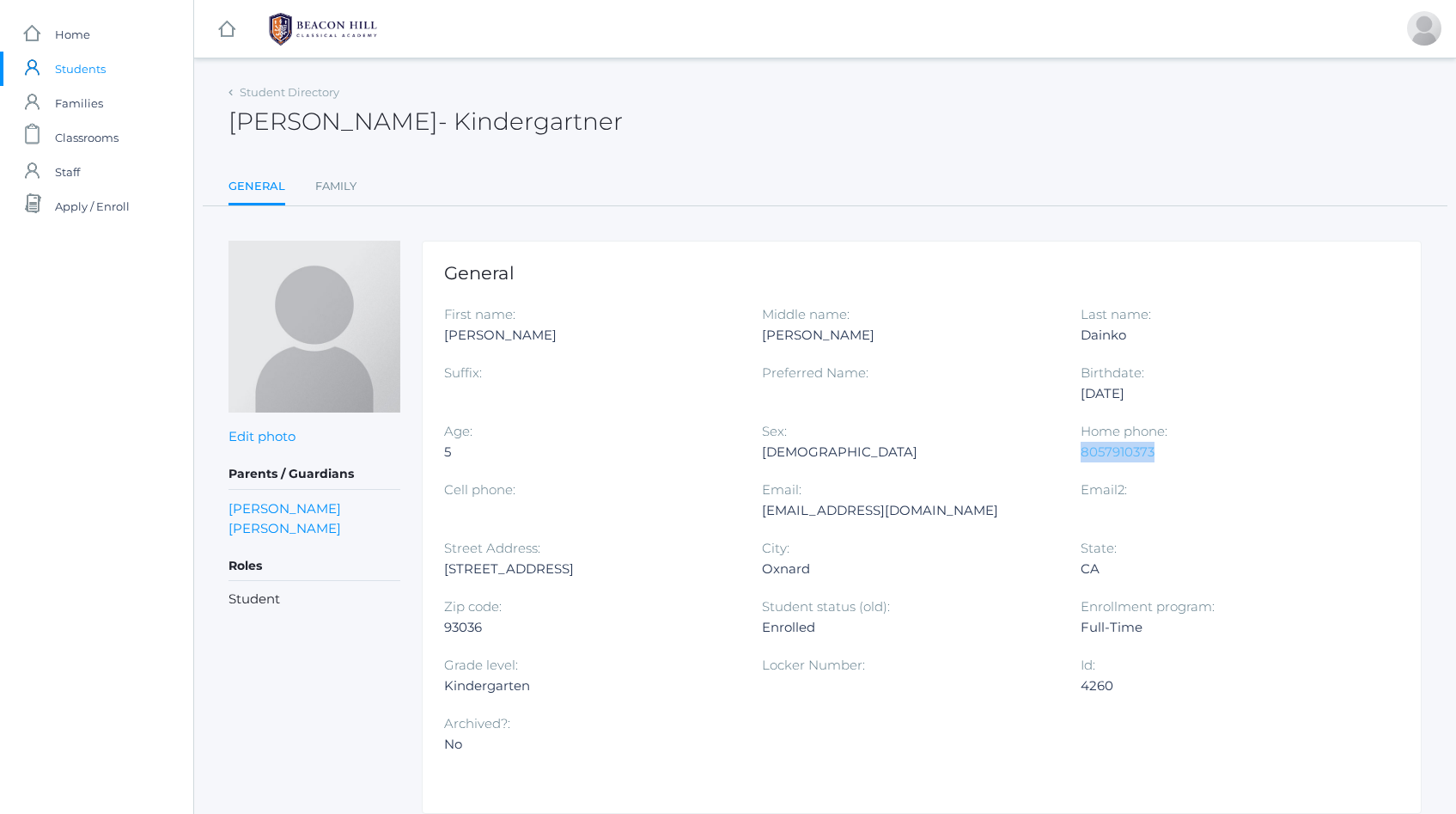
copy link "8057910373"
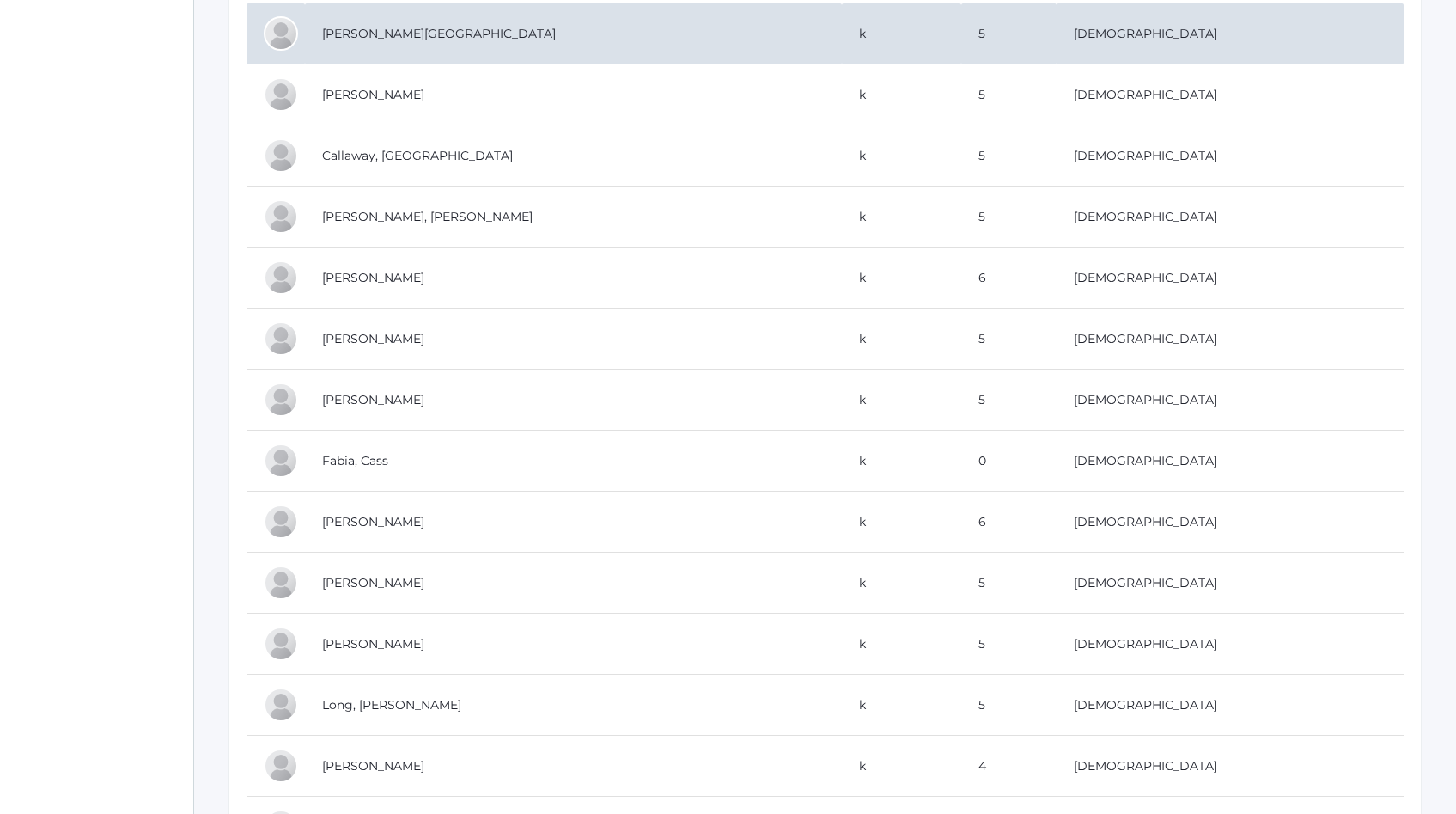
scroll to position [513, 0]
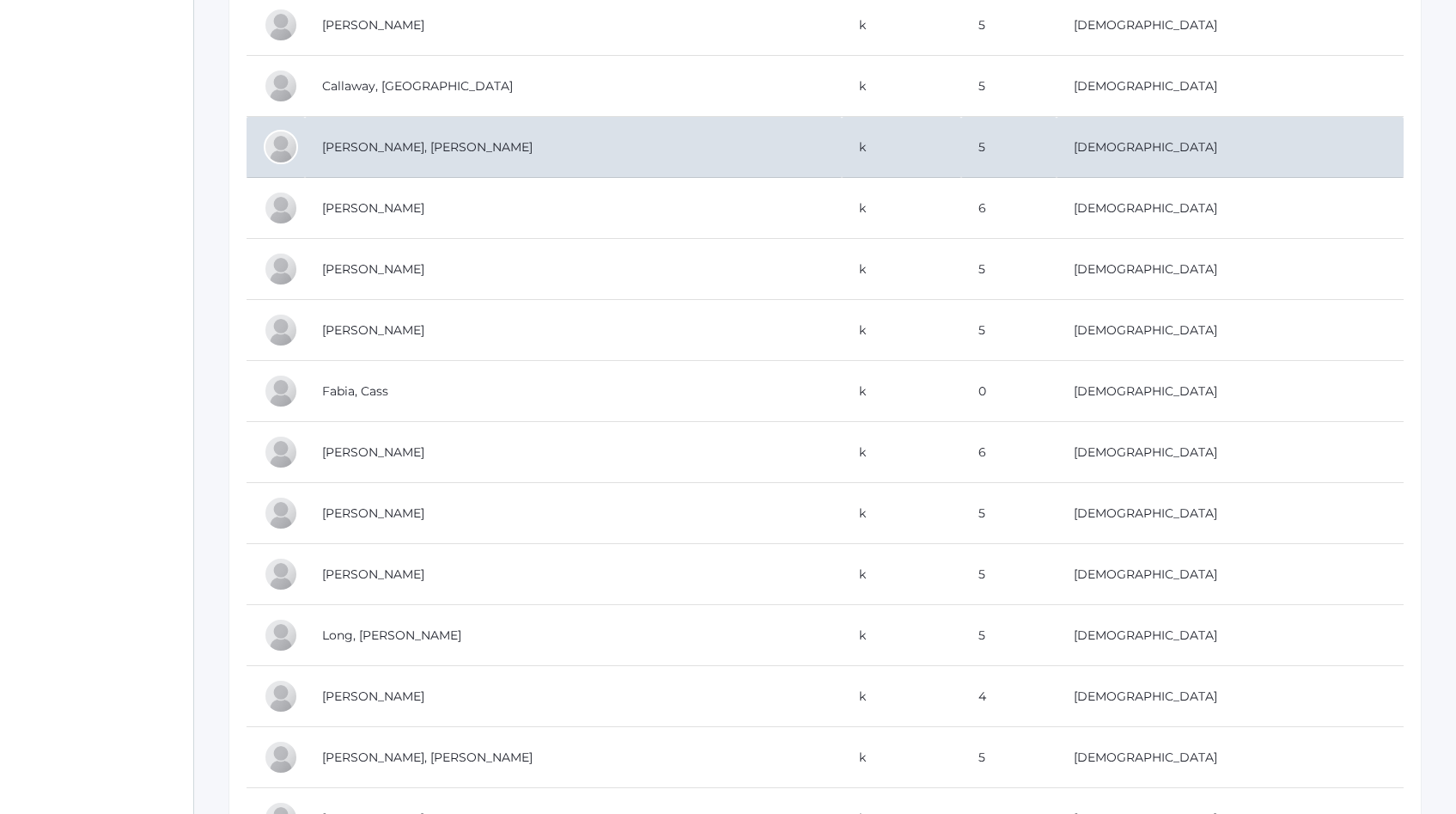
click at [517, 143] on td "[PERSON_NAME], [PERSON_NAME]" at bounding box center [573, 147] width 537 height 61
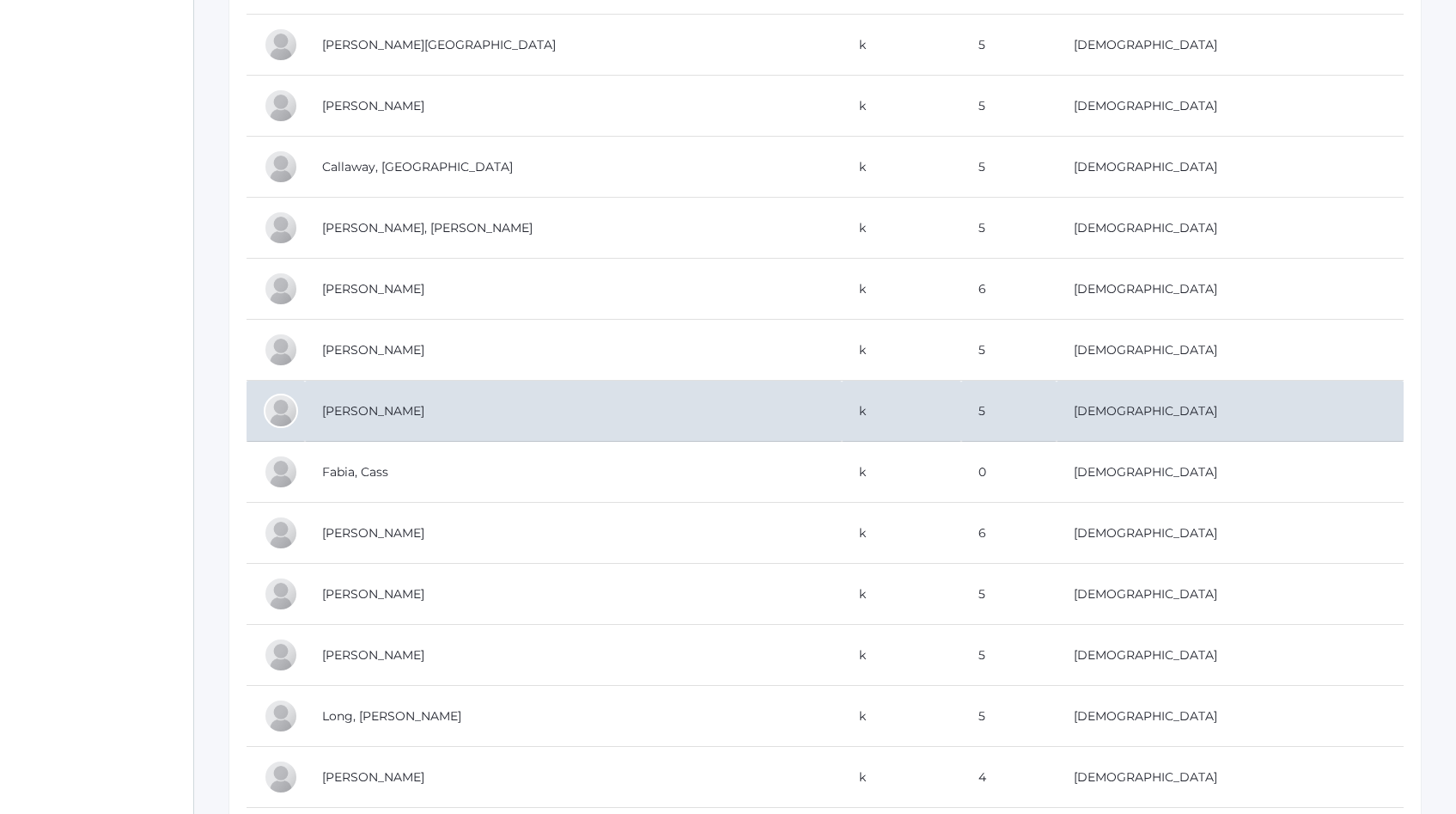
scroll to position [0, 0]
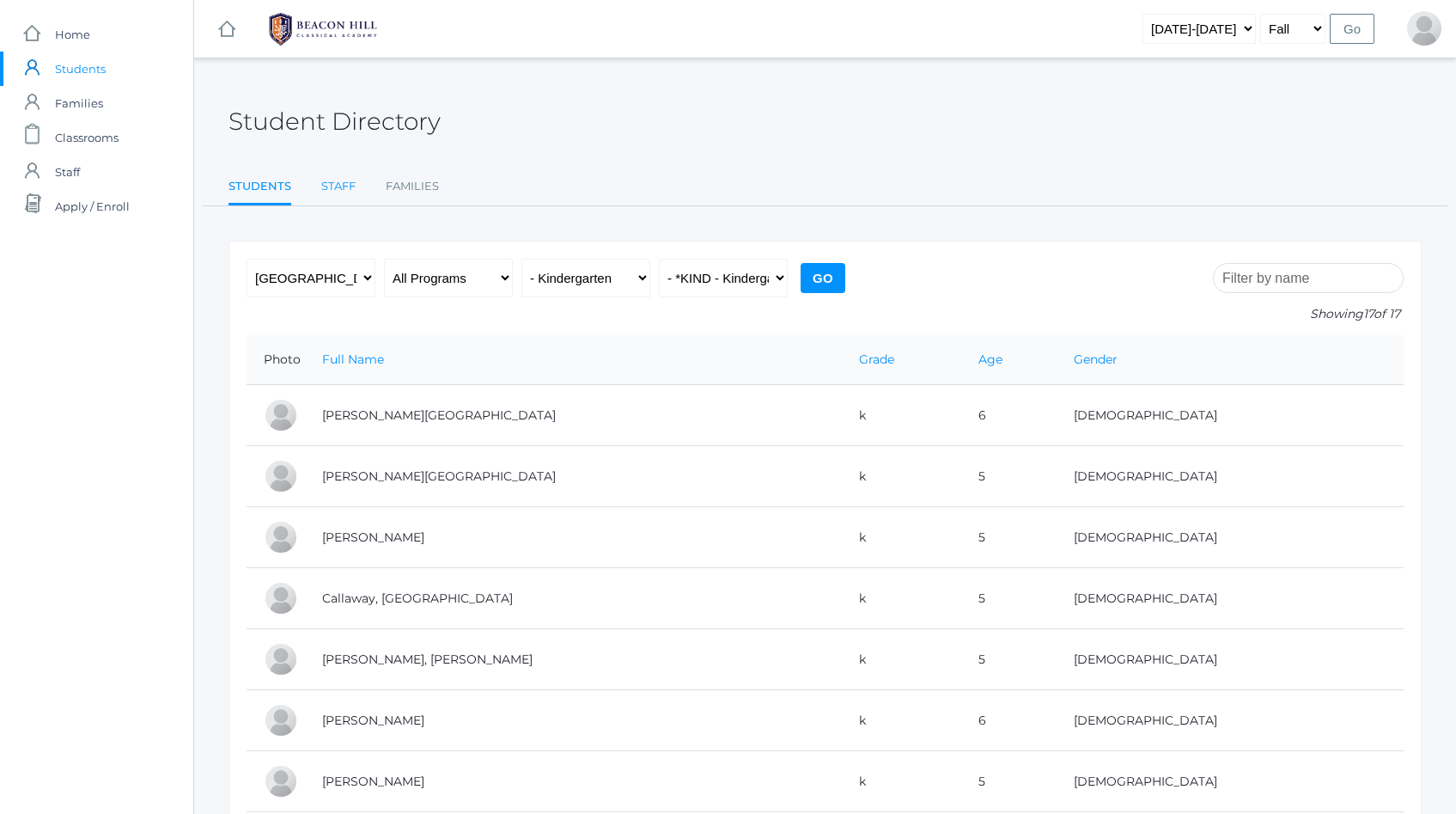
click at [340, 184] on link "Staff" at bounding box center [339, 187] width 35 height 35
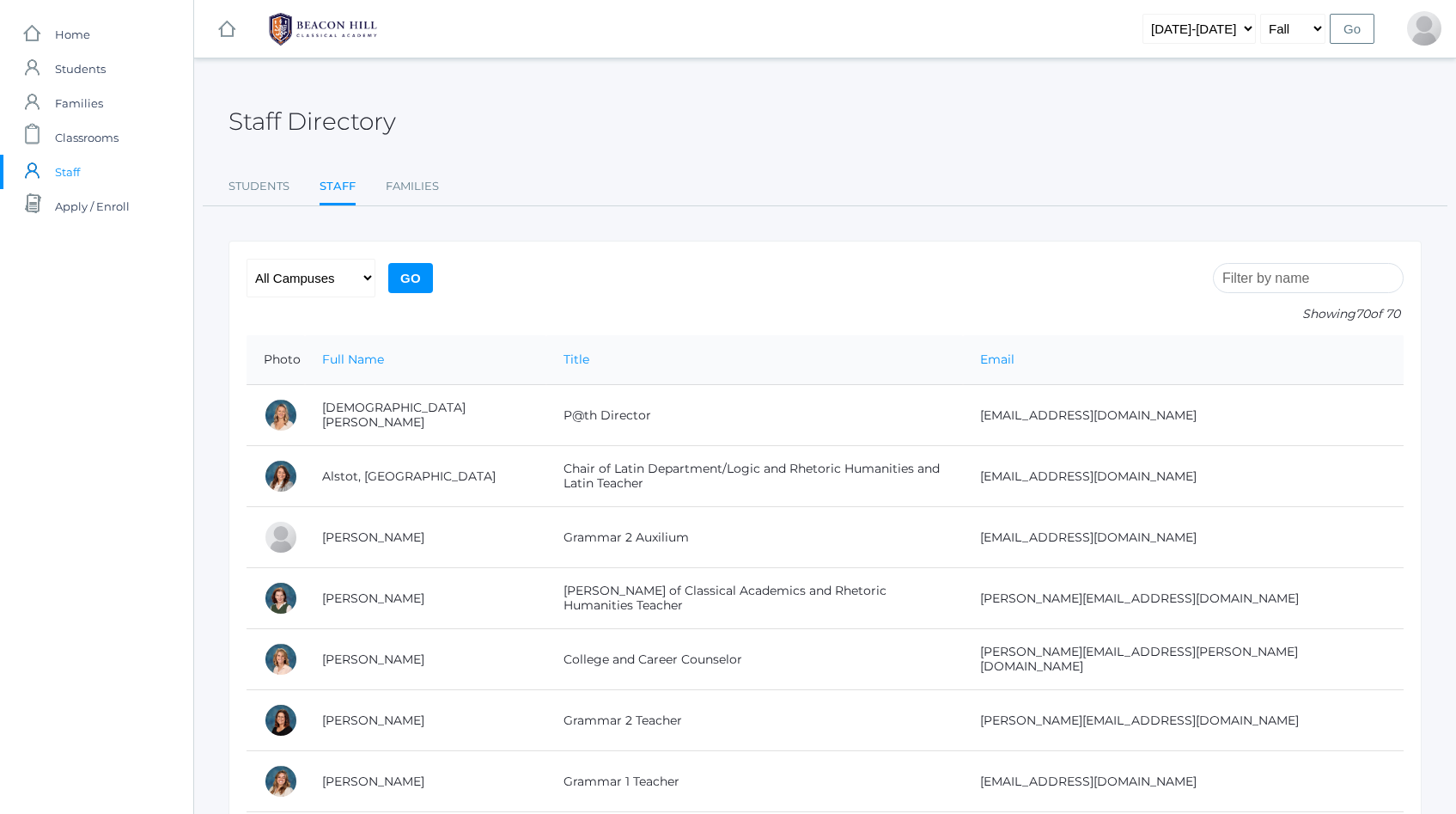
click at [1262, 279] on input "search" at bounding box center [1309, 277] width 190 height 30
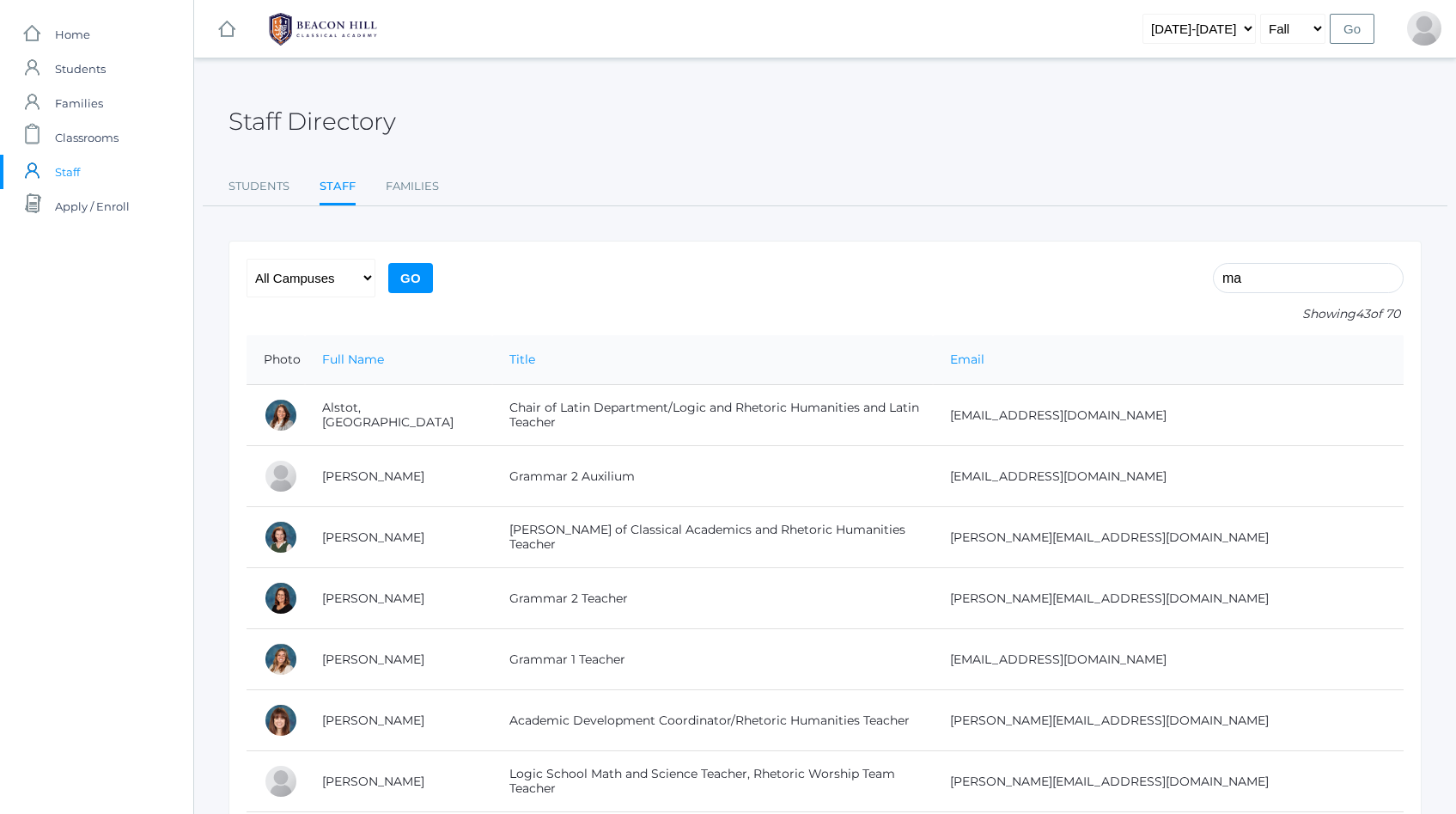
type input "mau"
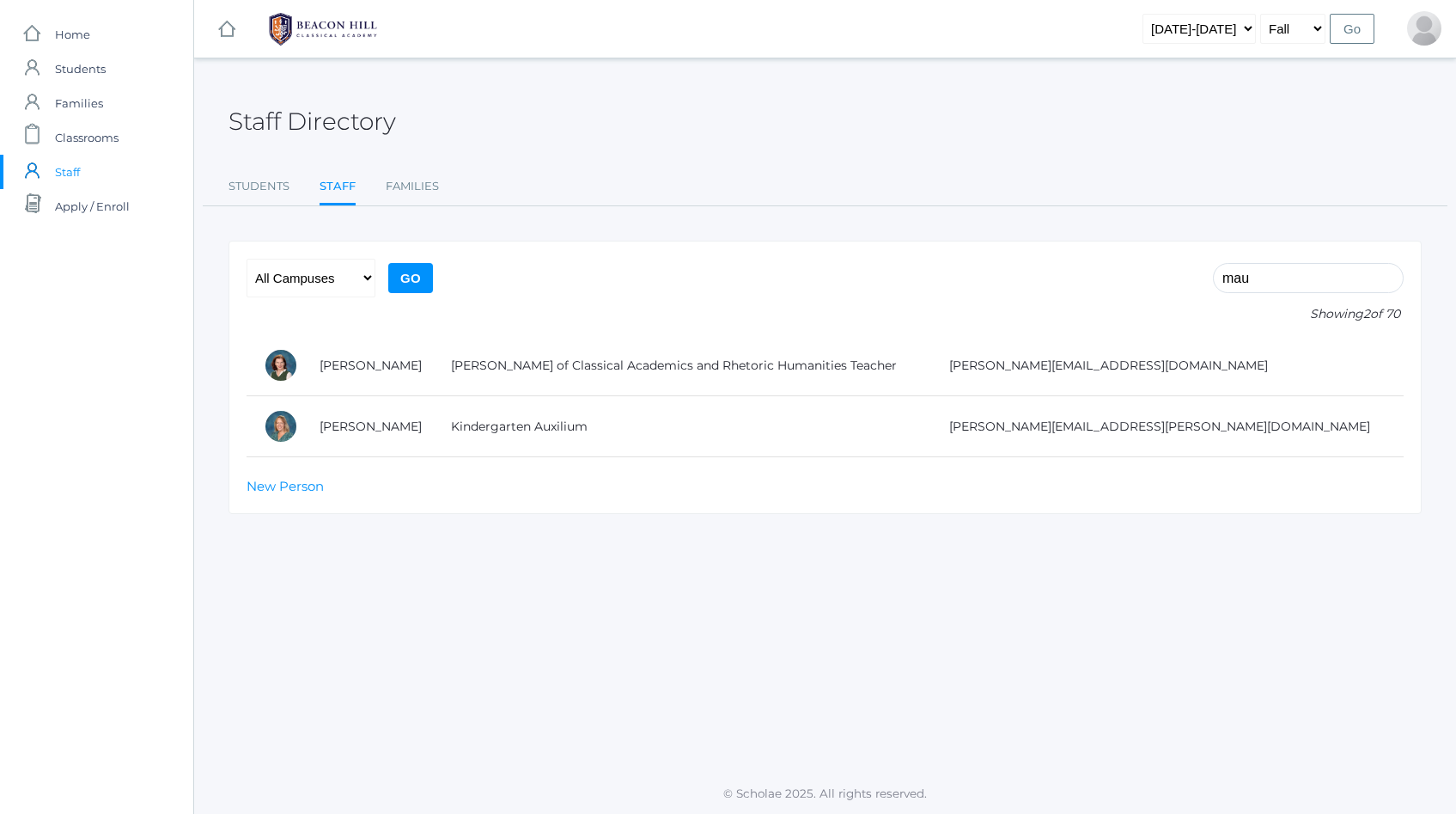
drag, startPoint x: 1286, startPoint y: 279, endPoint x: 1217, endPoint y: 279, distance: 69.0
click at [1217, 279] on form "mau Showing 2 of 70 All Campuses Upper Campus Lower Campus Go" at bounding box center [824, 297] width 1157 height 77
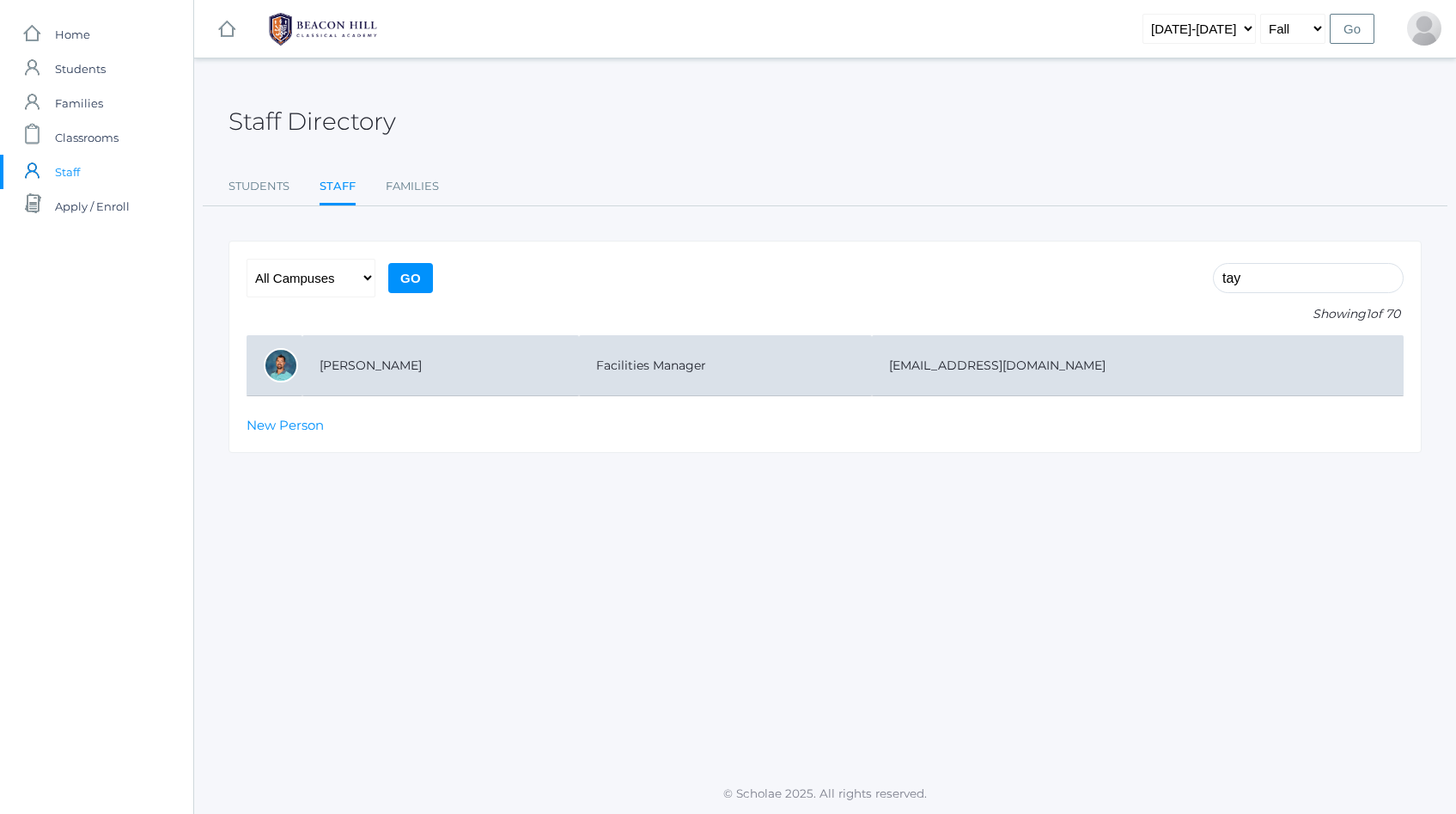
type input "tay"
click at [601, 375] on td "Facilities Manager" at bounding box center [726, 365] width 294 height 61
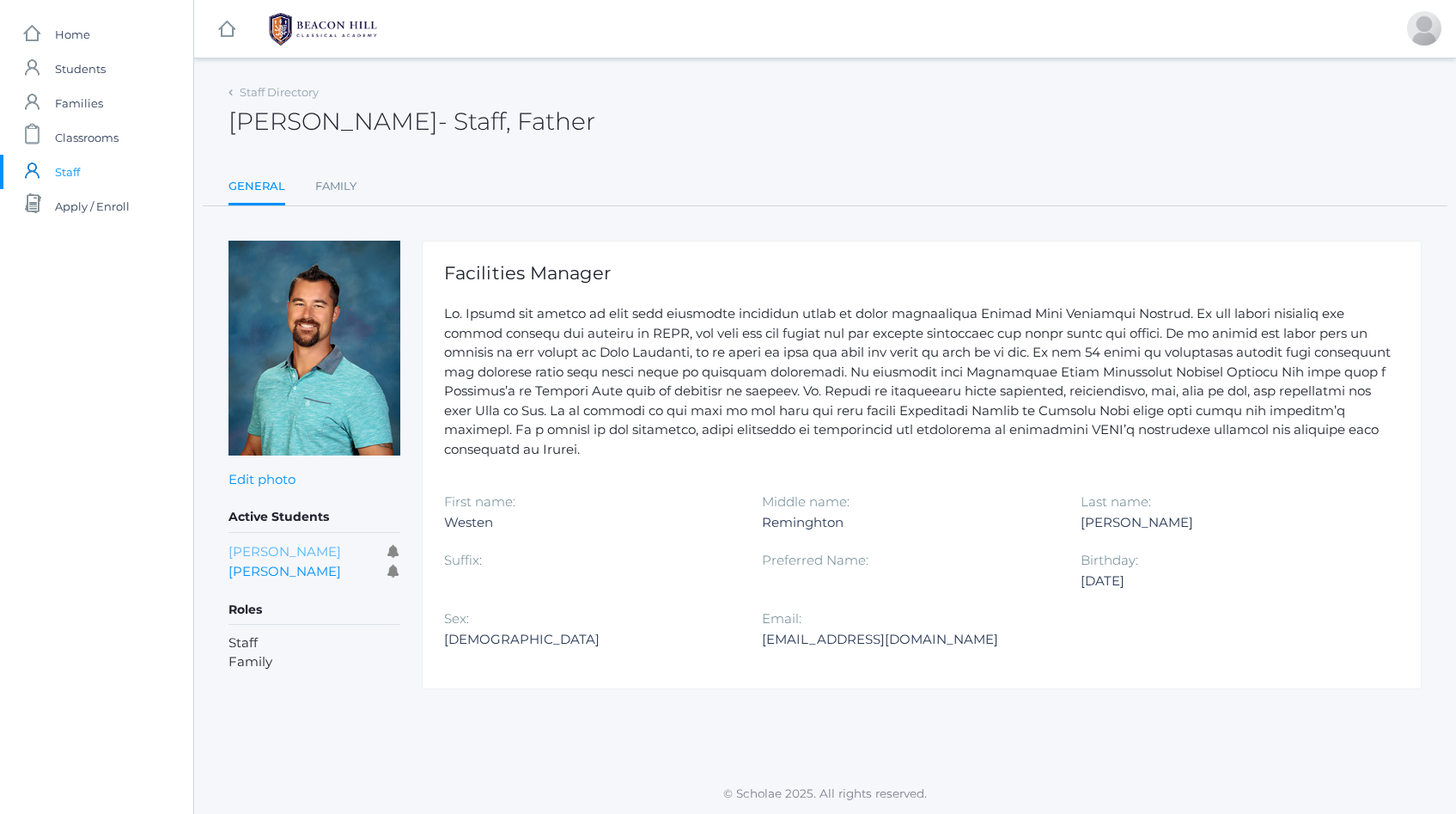
click at [269, 550] on link "[PERSON_NAME]" at bounding box center [285, 551] width 113 height 16
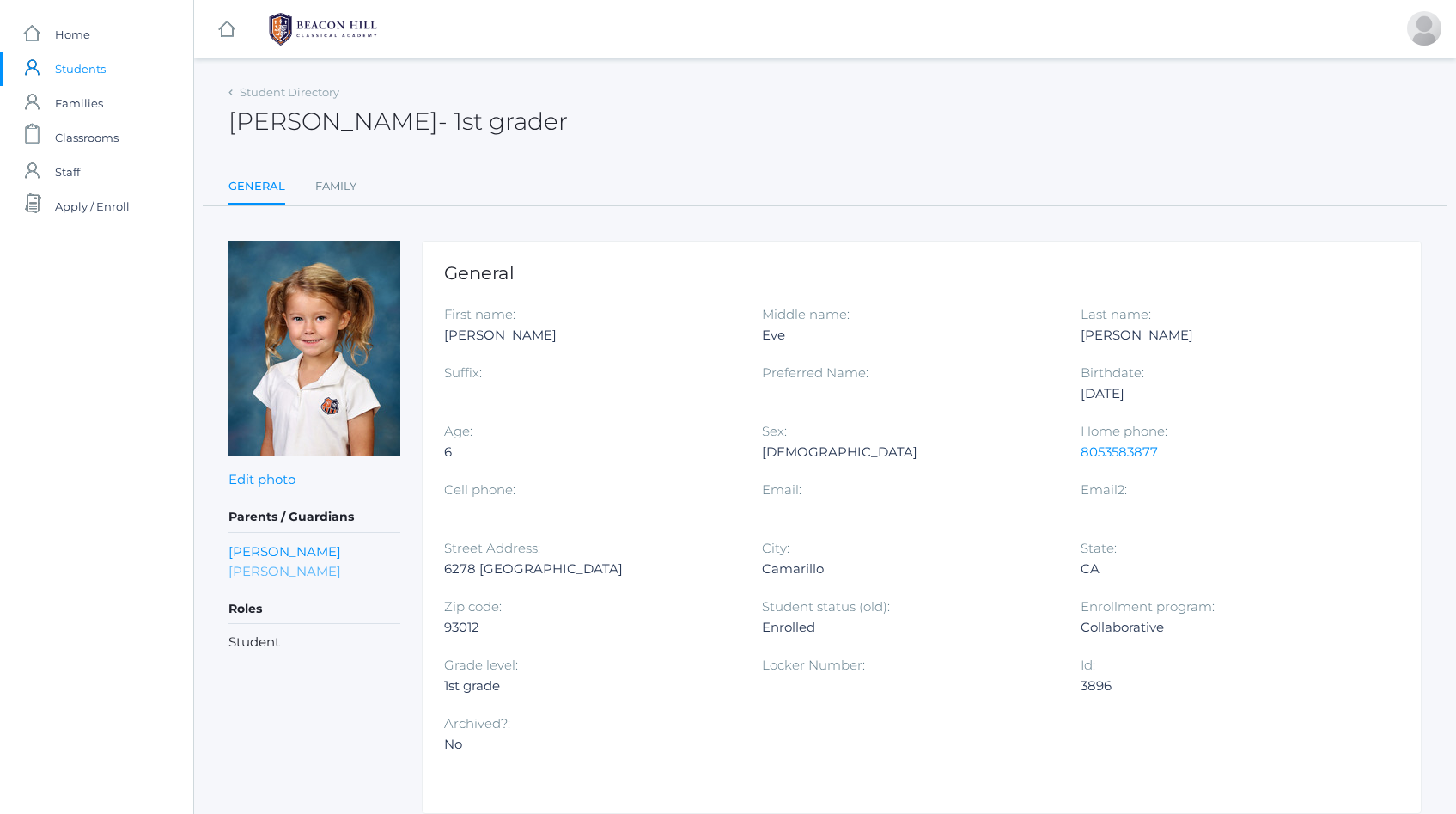
click at [267, 571] on link "[PERSON_NAME]" at bounding box center [285, 571] width 113 height 20
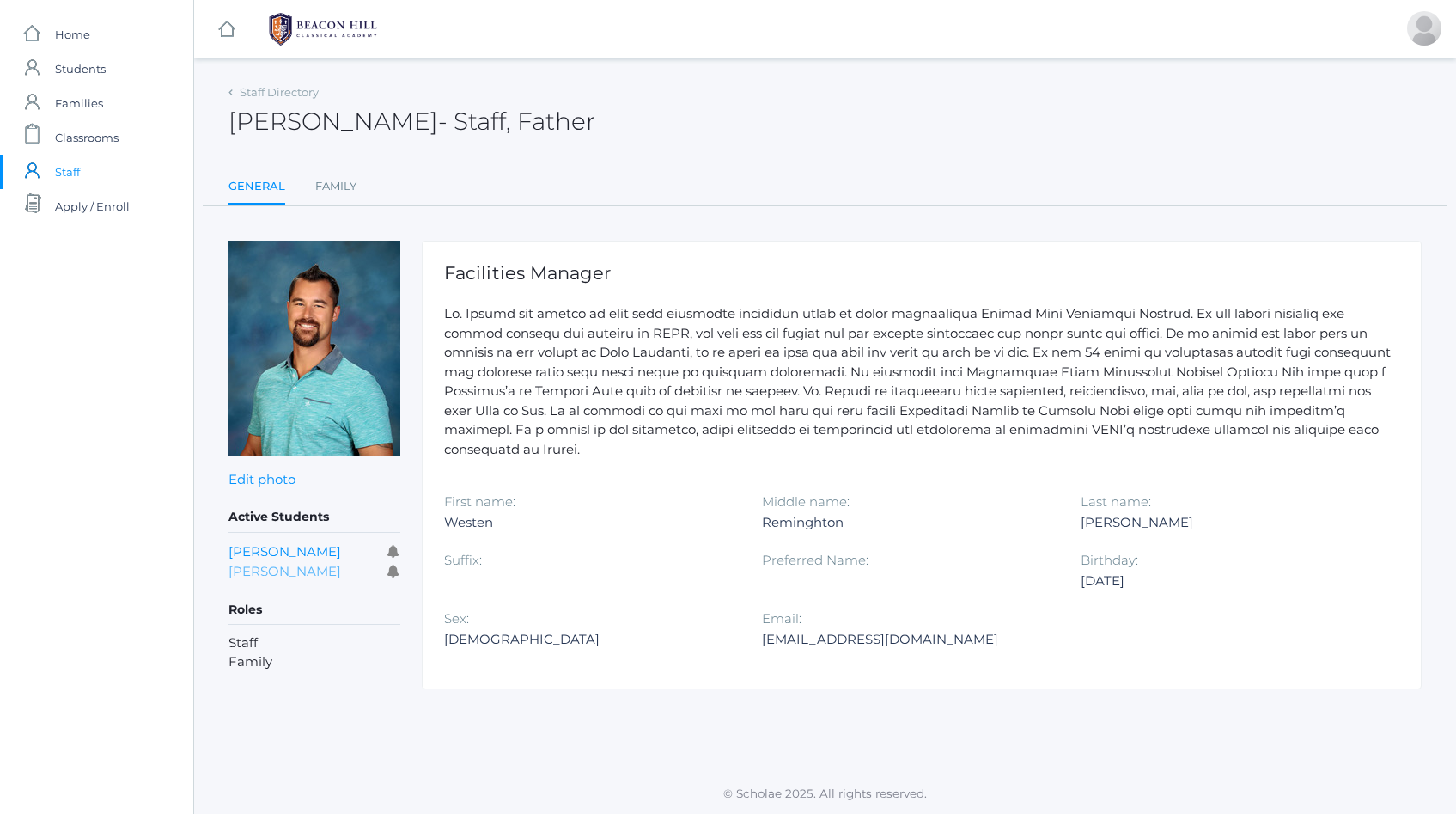
click at [259, 571] on link "[PERSON_NAME]" at bounding box center [285, 571] width 113 height 16
